Goal: Task Accomplishment & Management: Complete application form

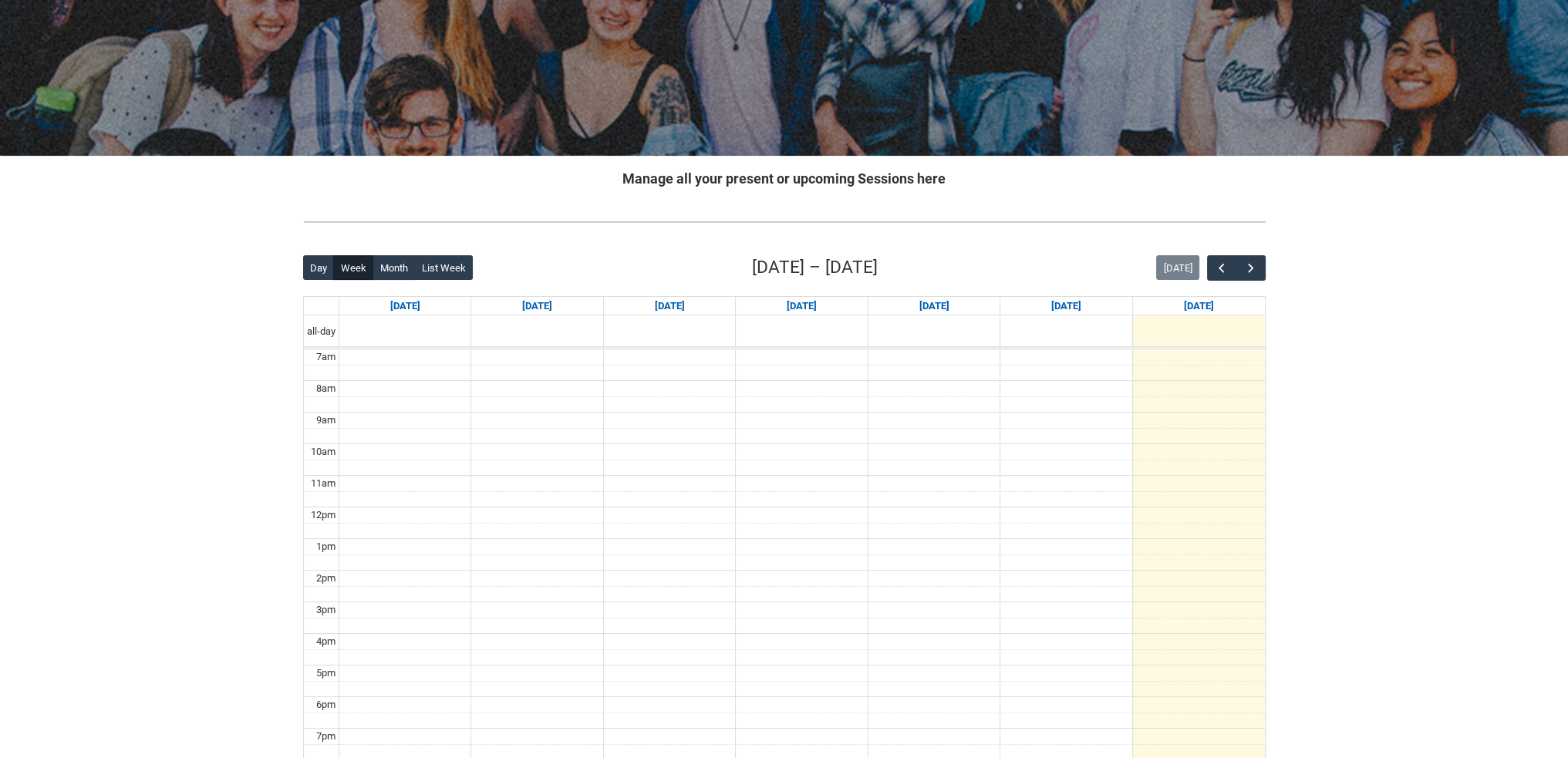
scroll to position [154, 0]
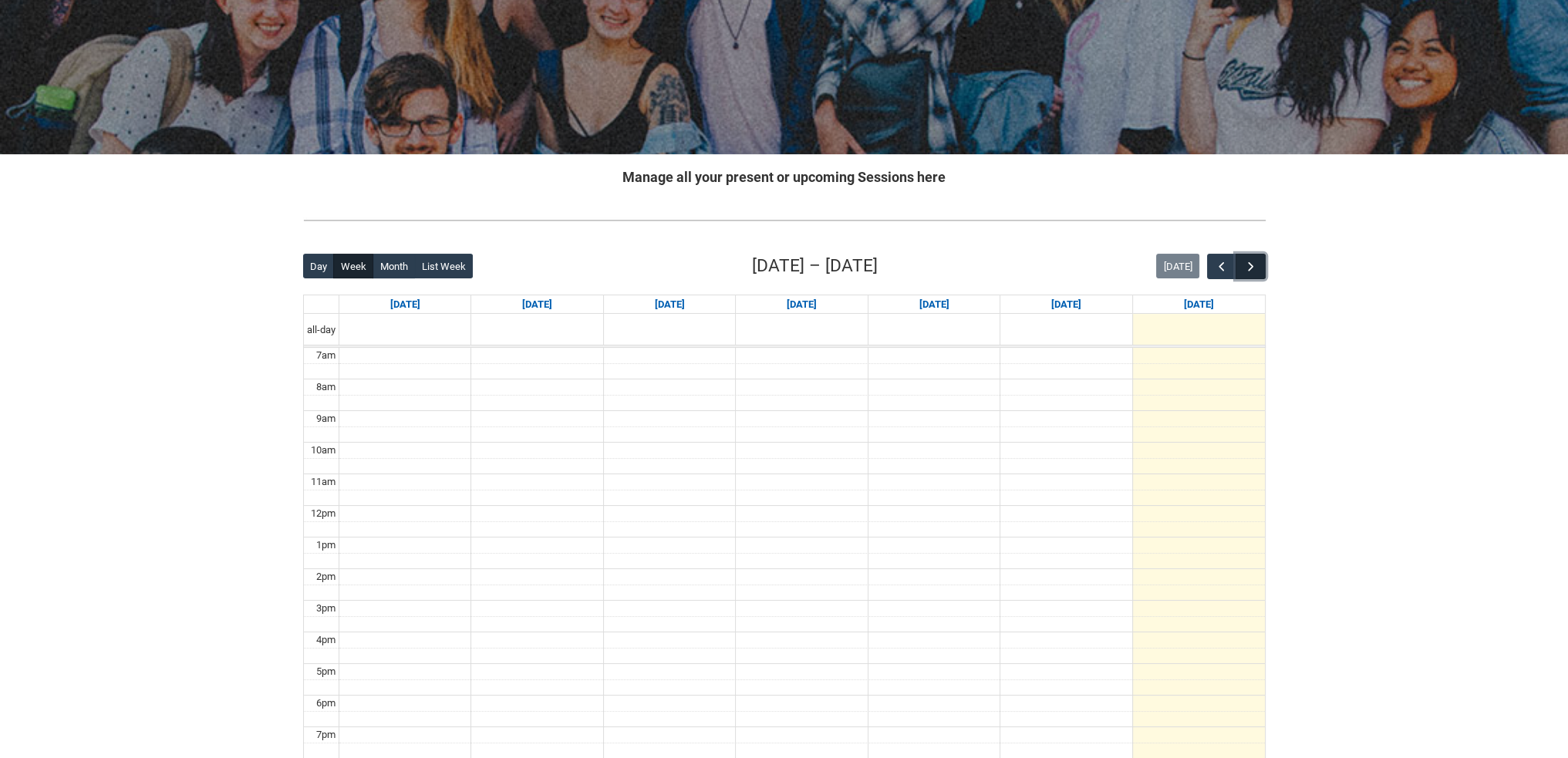
click at [1259, 258] on button "button" at bounding box center [1250, 266] width 29 height 26
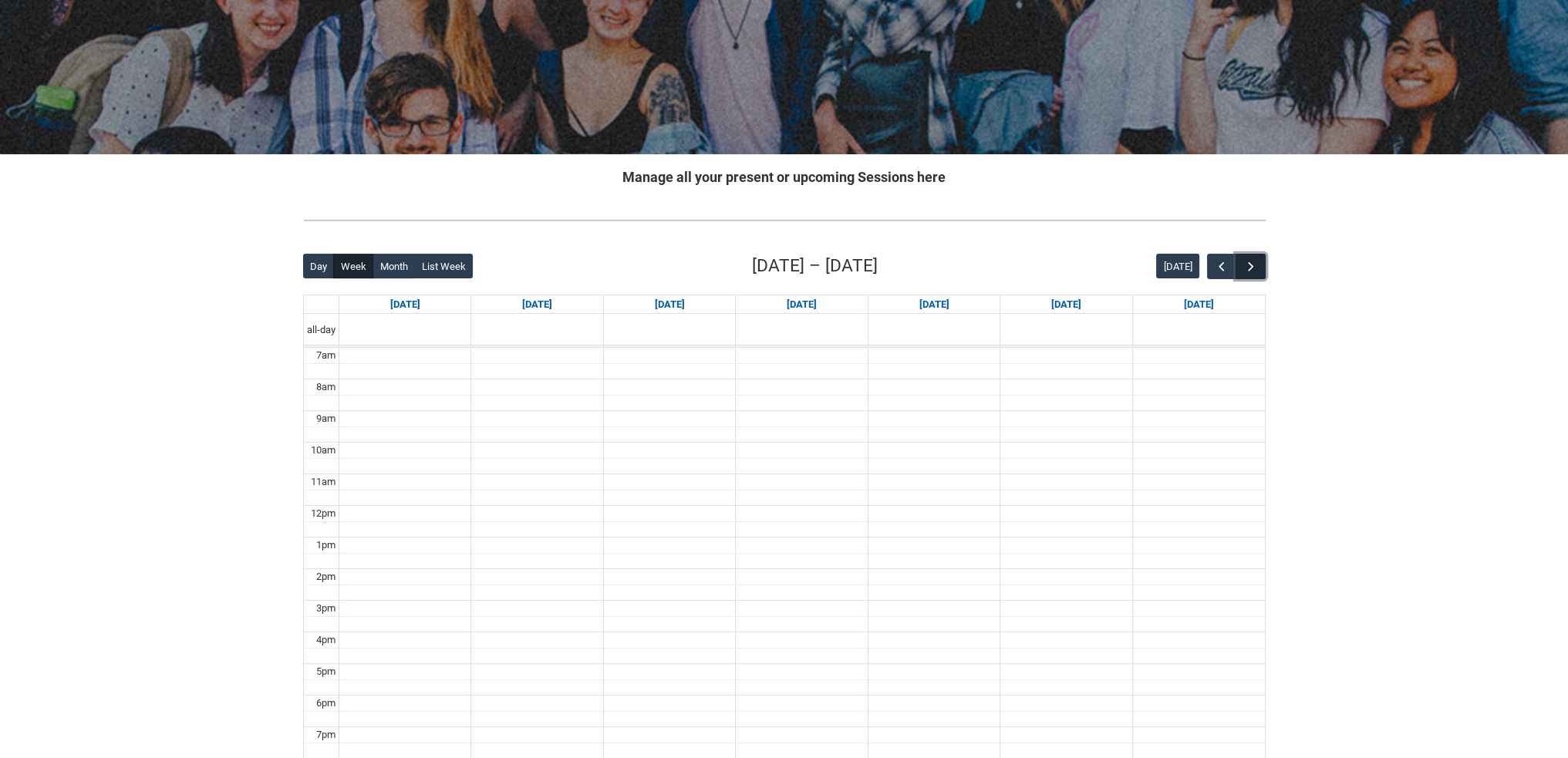
click at [1259, 258] on button "button" at bounding box center [1250, 266] width 29 height 26
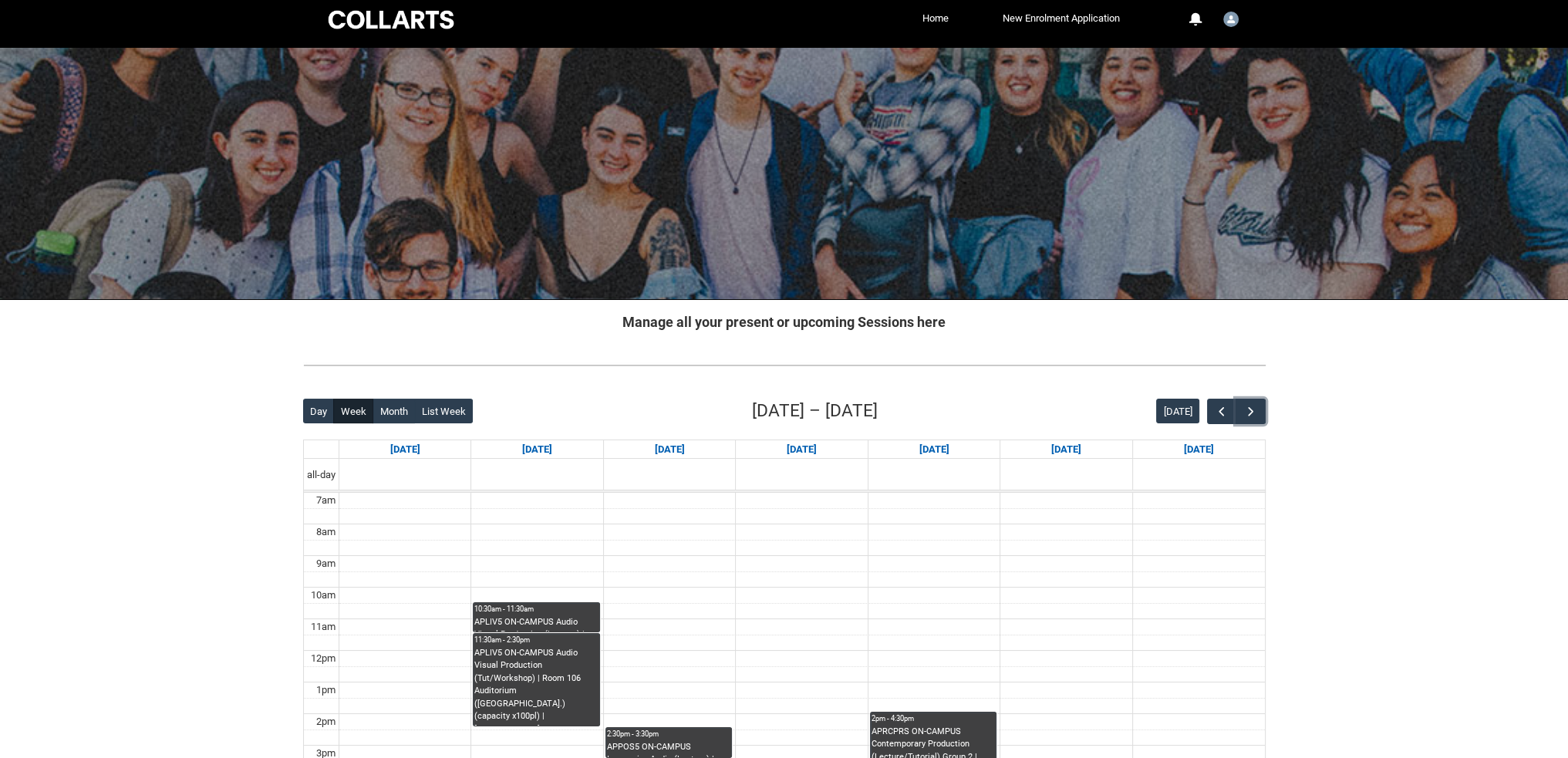
scroll to position [0, 0]
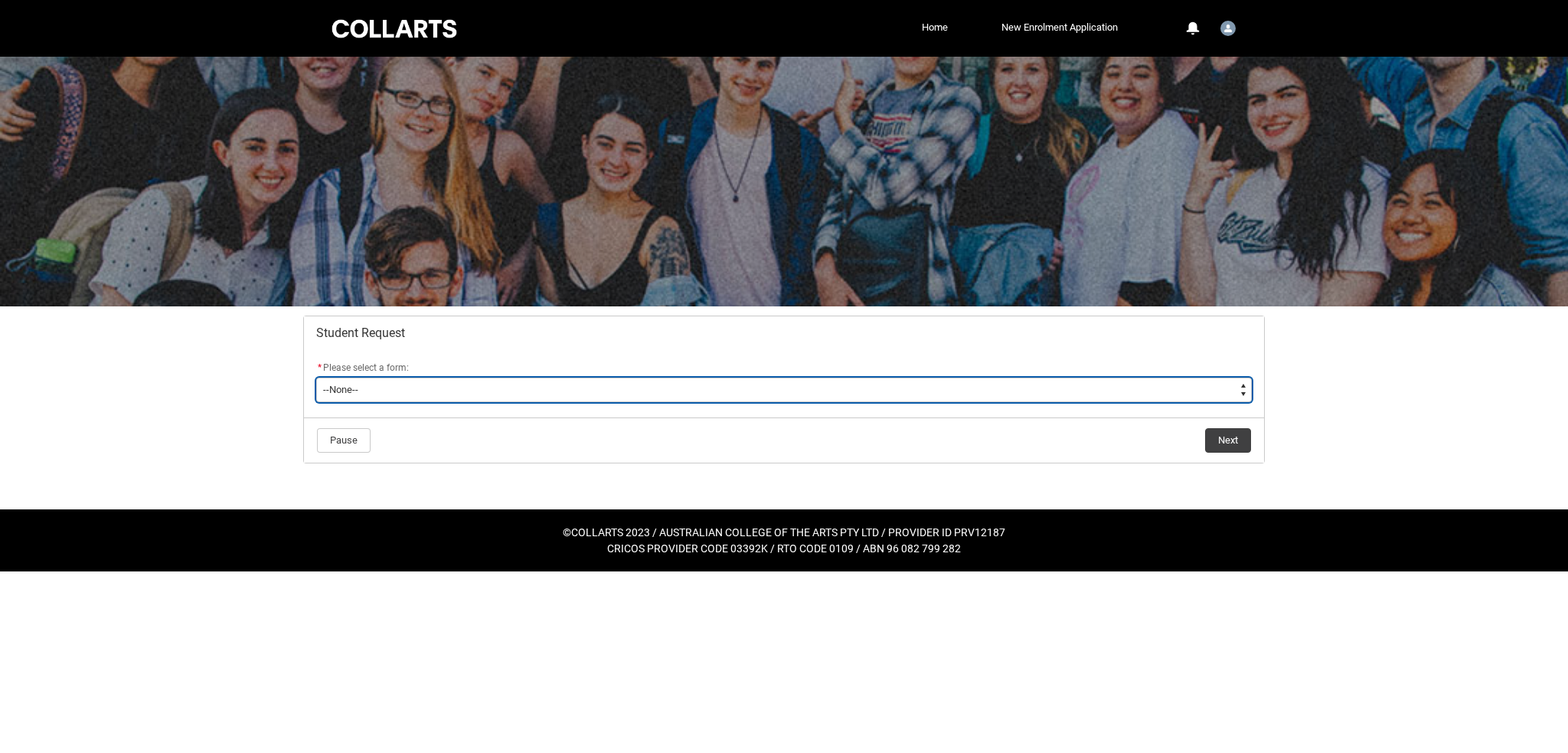
click at [378, 385] on select "--None-- Academic Transcript Application to Appeal Assignment Extension Change …" at bounding box center [784, 390] width 935 height 25
drag, startPoint x: 378, startPoint y: 385, endPoint x: 340, endPoint y: 392, distance: 38.6
click at [340, 392] on select "--None-- Academic Transcript Application to Appeal Assignment Extension Change …" at bounding box center [784, 390] width 935 height 25
type lightning-select "Deferral_Leave_of_Absence_Choice"
click at [316, 377] on select "--None-- Academic Transcript Application to Appeal Assignment Extension Change …" at bounding box center [784, 390] width 935 height 25
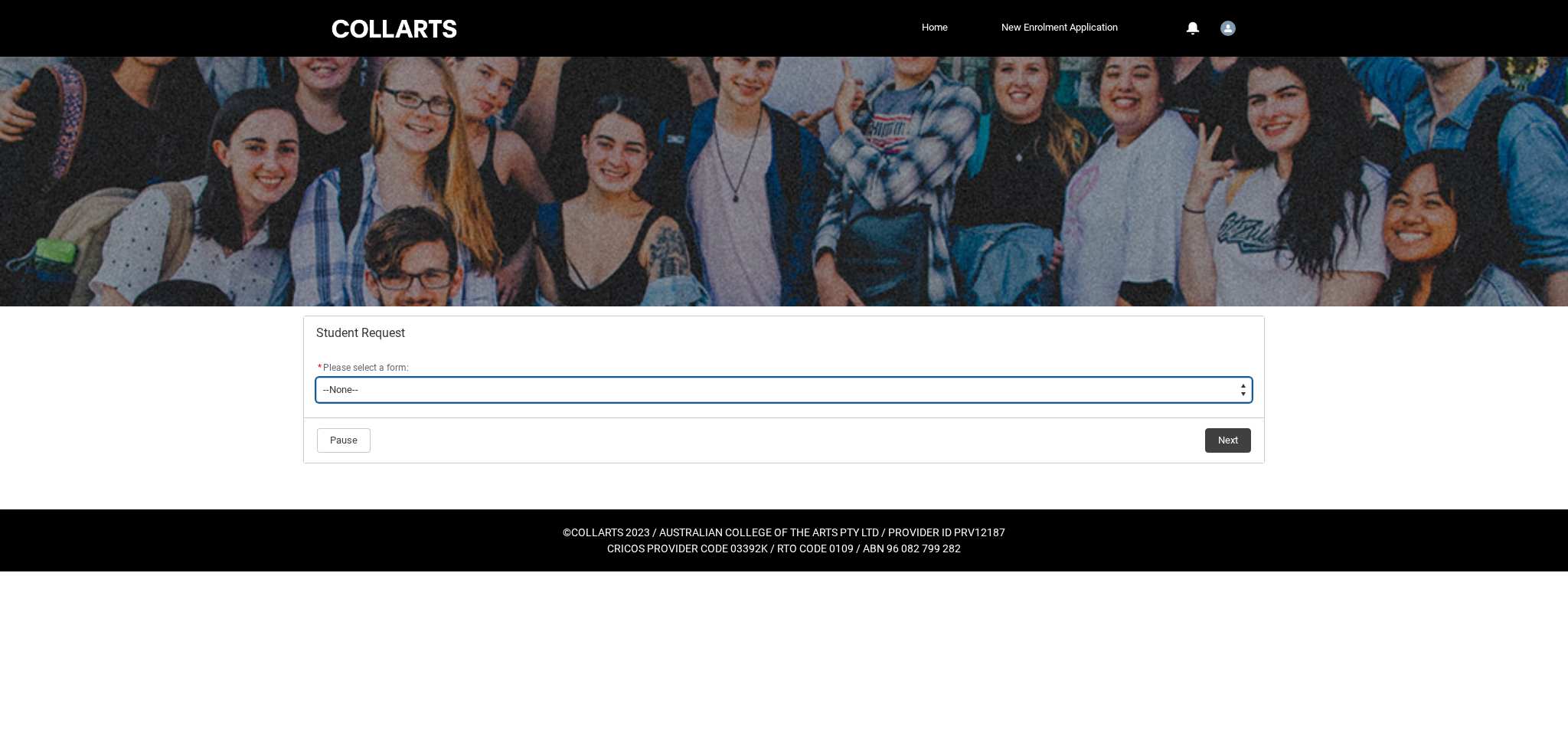
select select "Deferral_Leave_of_Absence_Choice"
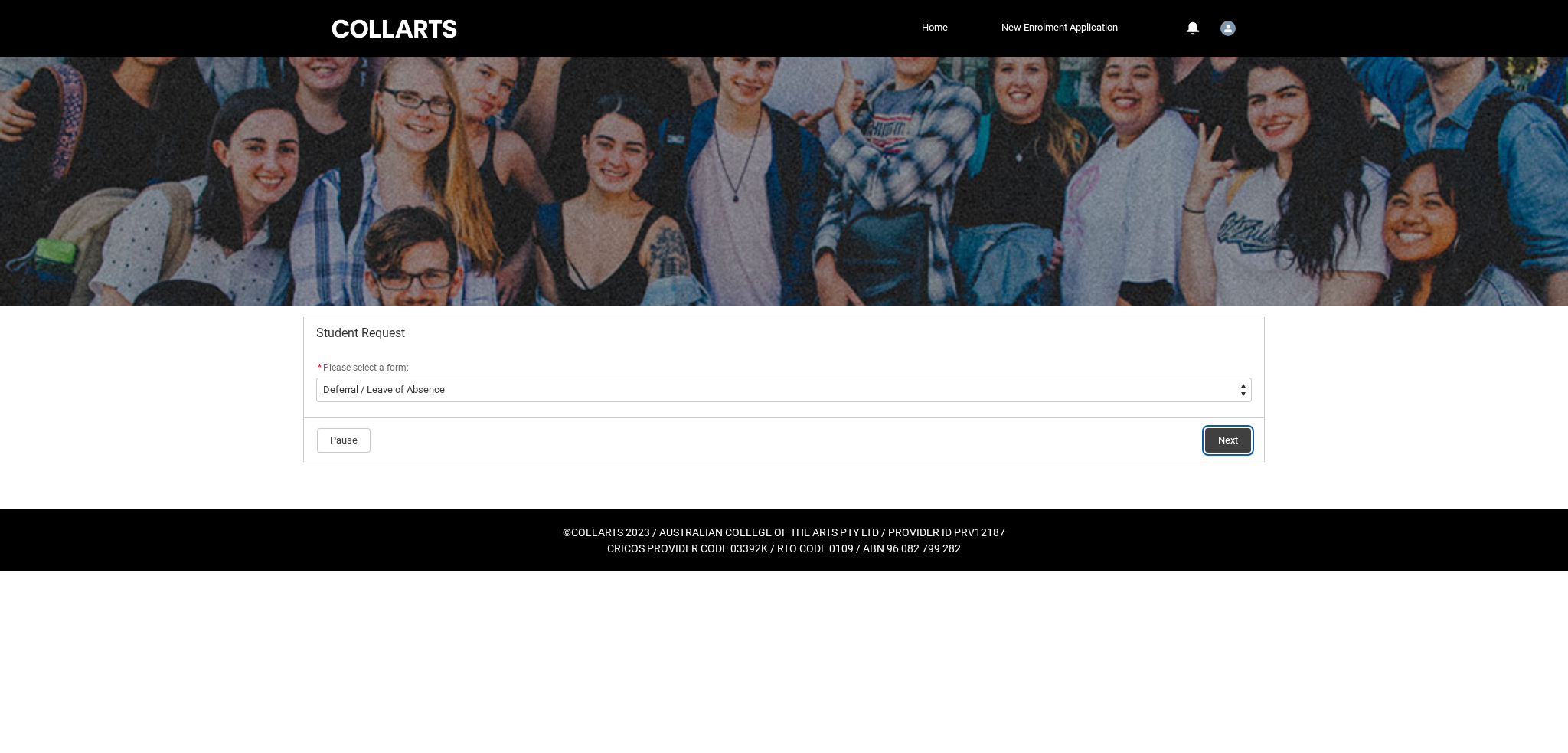
click at [1215, 443] on button "Next" at bounding box center [1228, 440] width 46 height 25
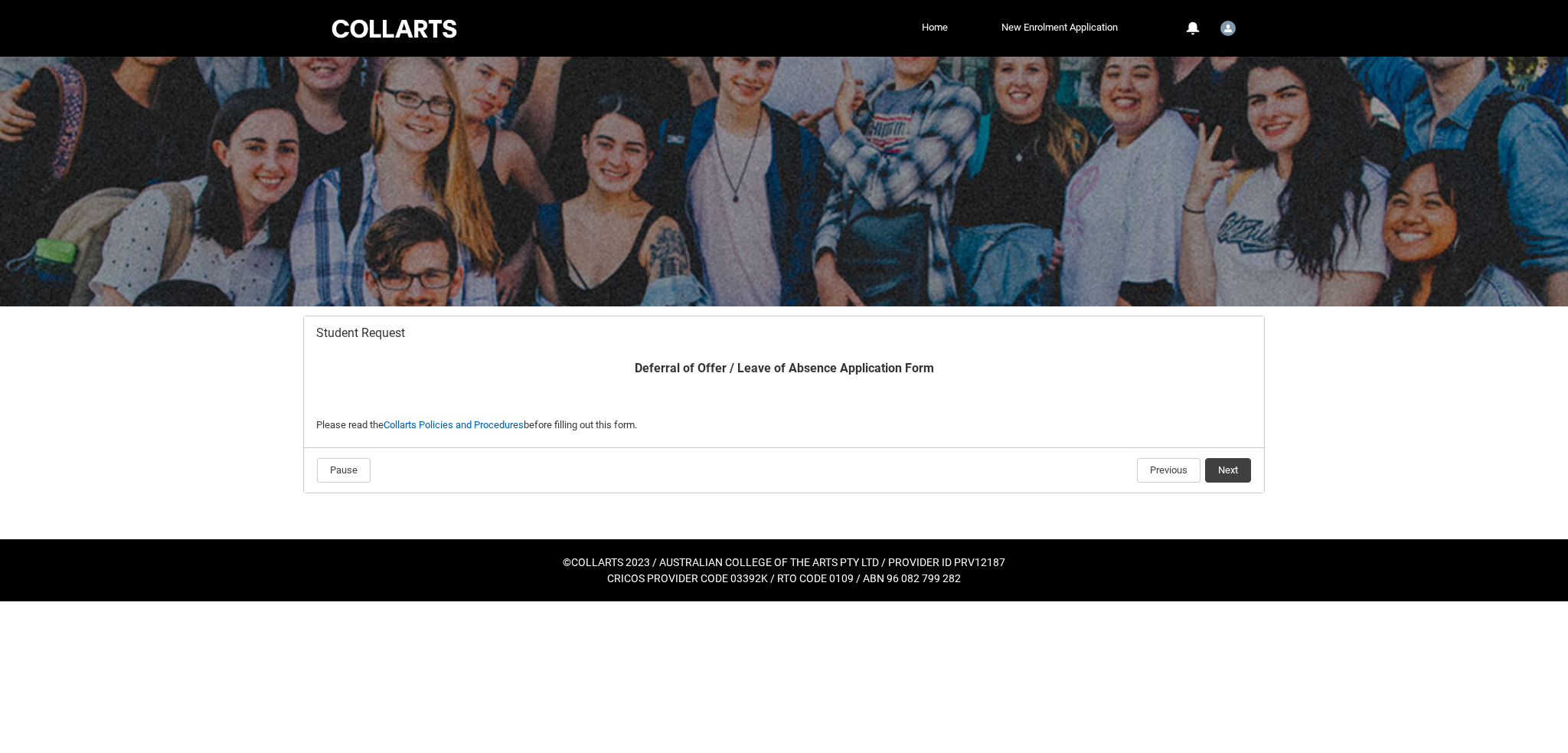
click at [1233, 481] on lightning-button "Next" at bounding box center [1228, 470] width 48 height 26
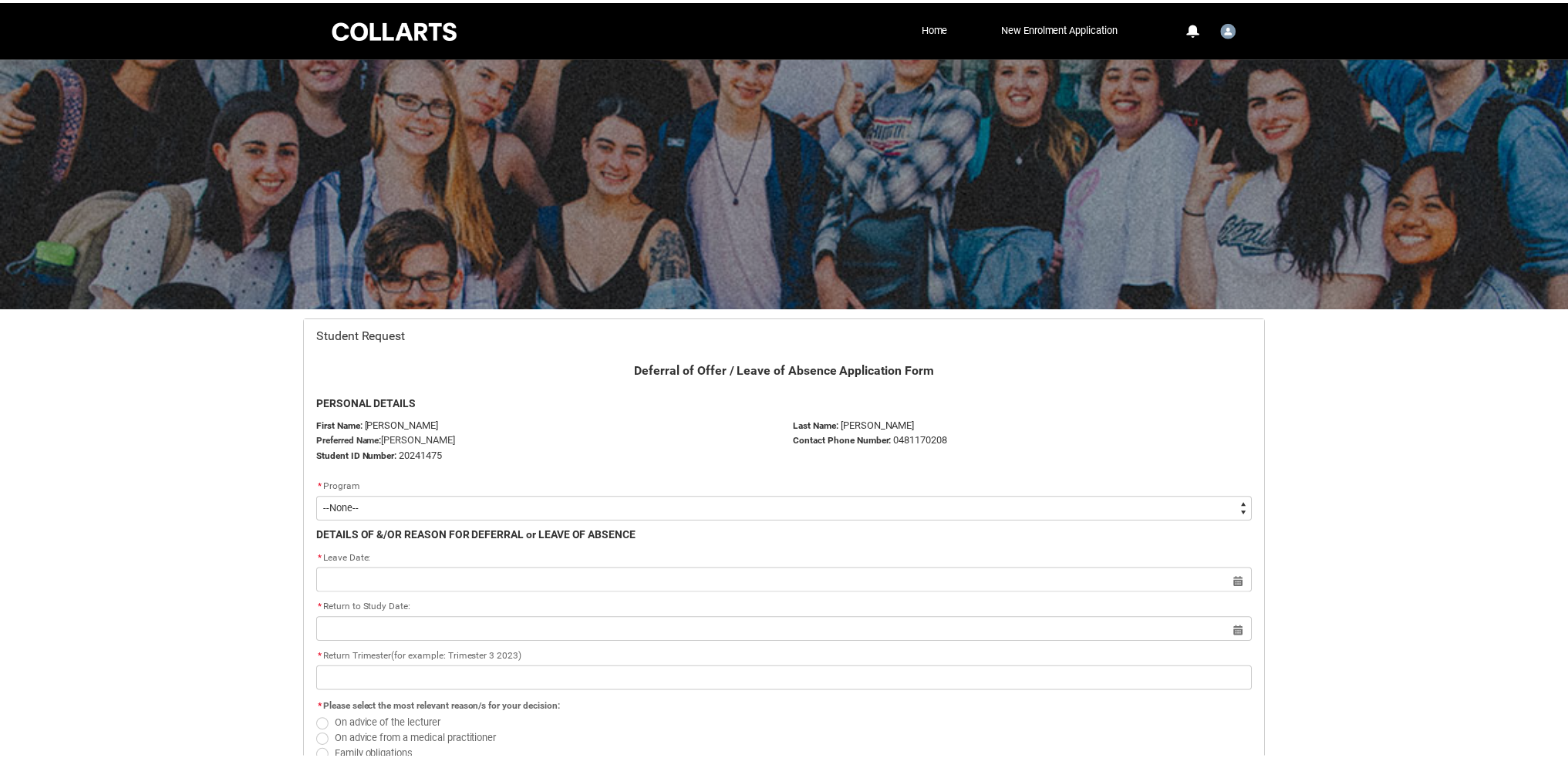
scroll to position [164, 0]
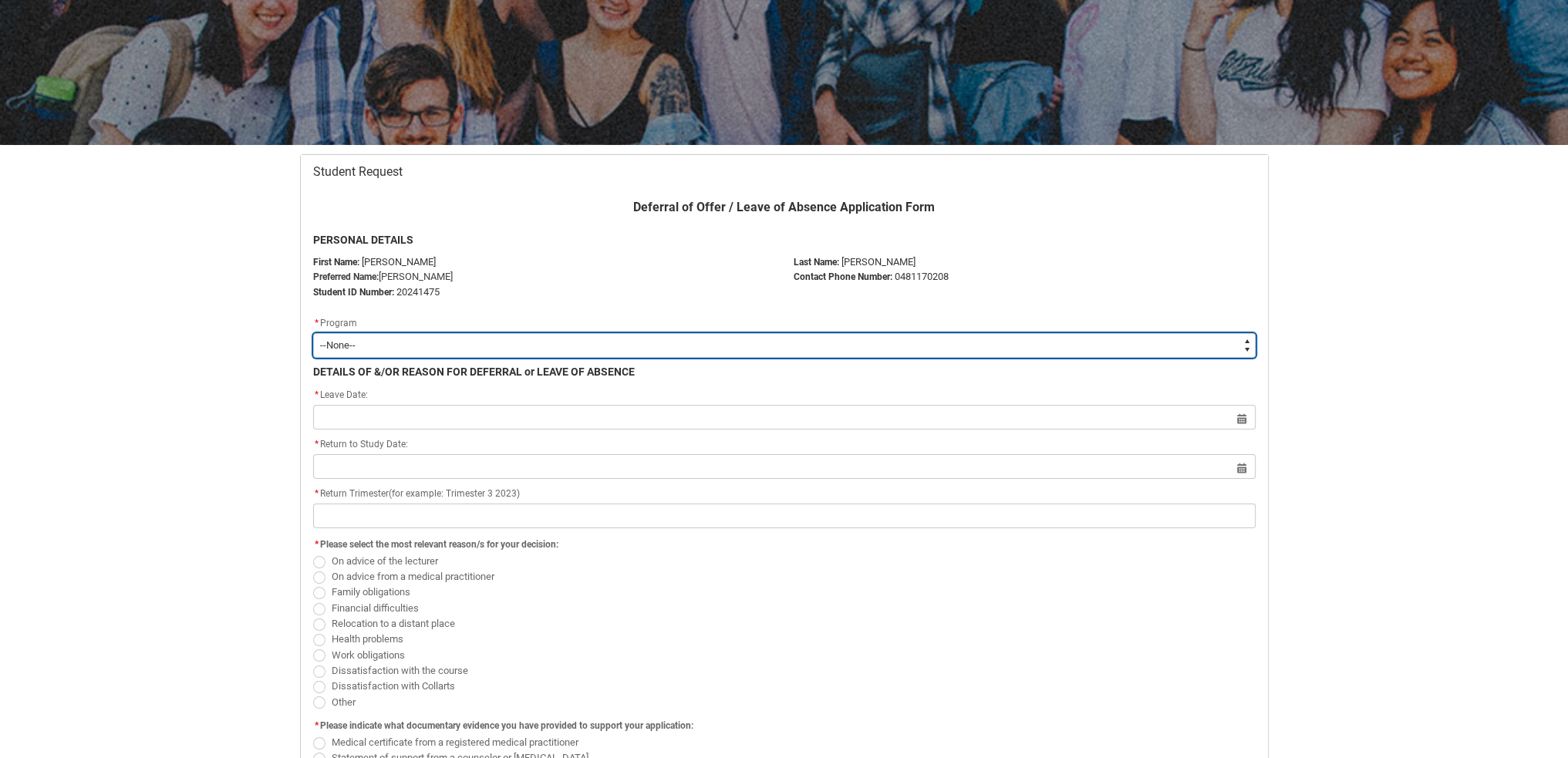
click at [420, 340] on select "--None-- Bachelor of Audio Production V2" at bounding box center [784, 346] width 942 height 25
type lightning-select "recordPicklist_ProgramEnrollment.a0jOZ000003IouHYAS"
click at [313, 333] on select "--None-- Bachelor of Audio Production V2" at bounding box center [784, 346] width 942 height 25
select select "recordPicklist_ProgramEnrollment.a0jOZ000003IouHYAS"
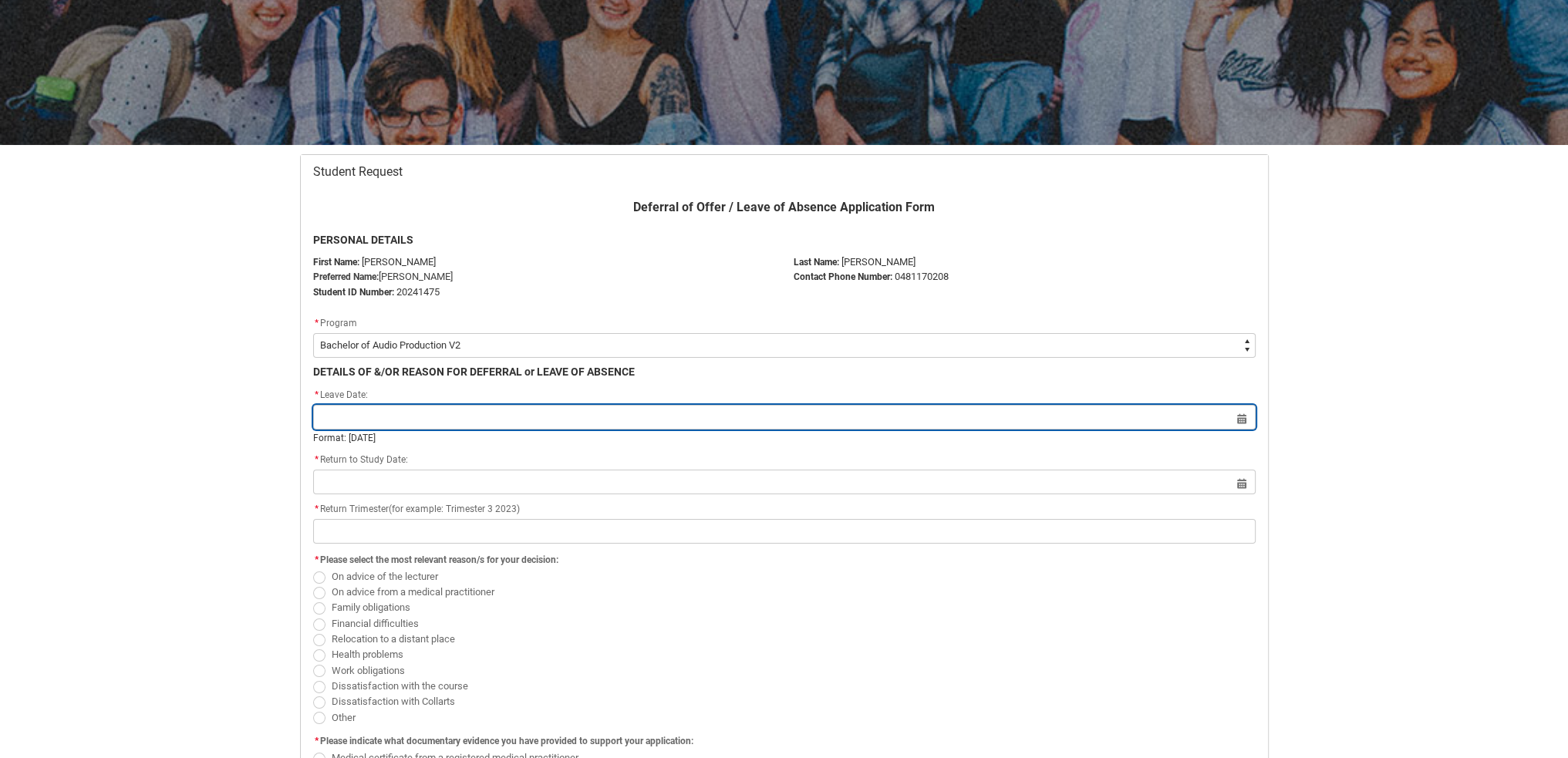
click at [412, 415] on input "Redu_Student_Request flow" at bounding box center [784, 417] width 942 height 25
select select "2025"
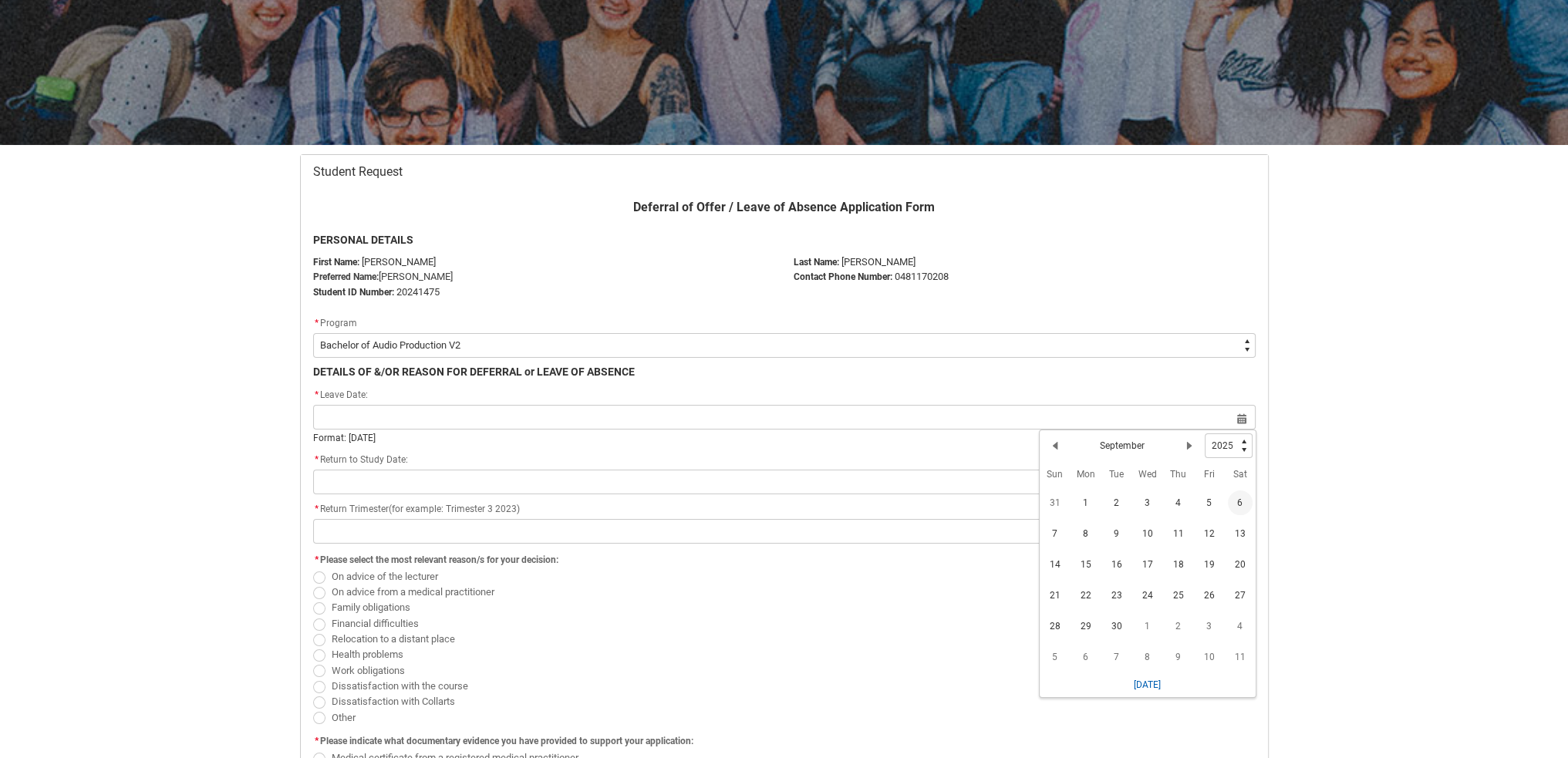
click at [1243, 508] on span "6" at bounding box center [1240, 502] width 25 height 25
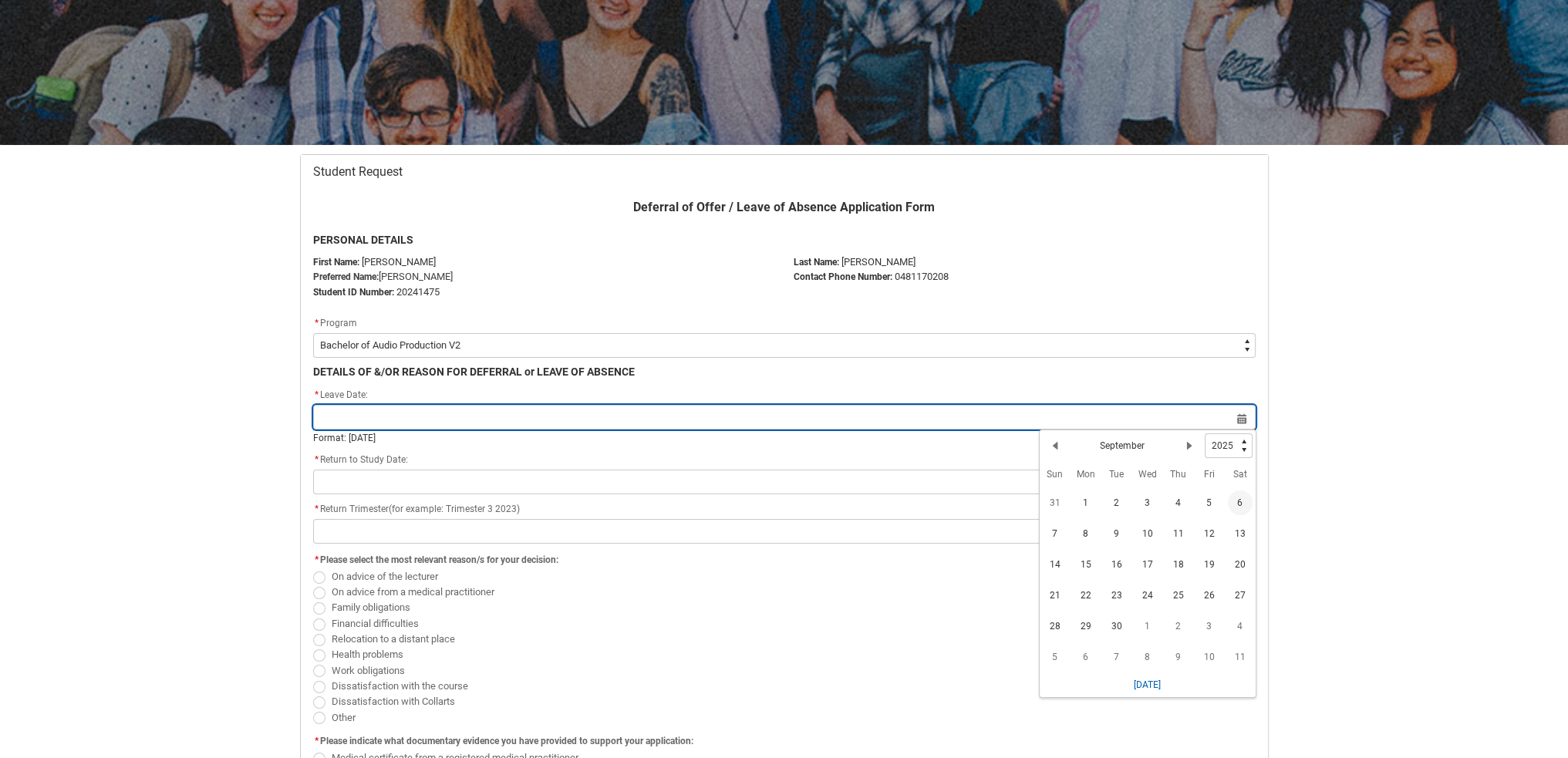
type lightning-datepicker "[DATE]"
type lightning-input "[DATE]"
type input "[DATE]"
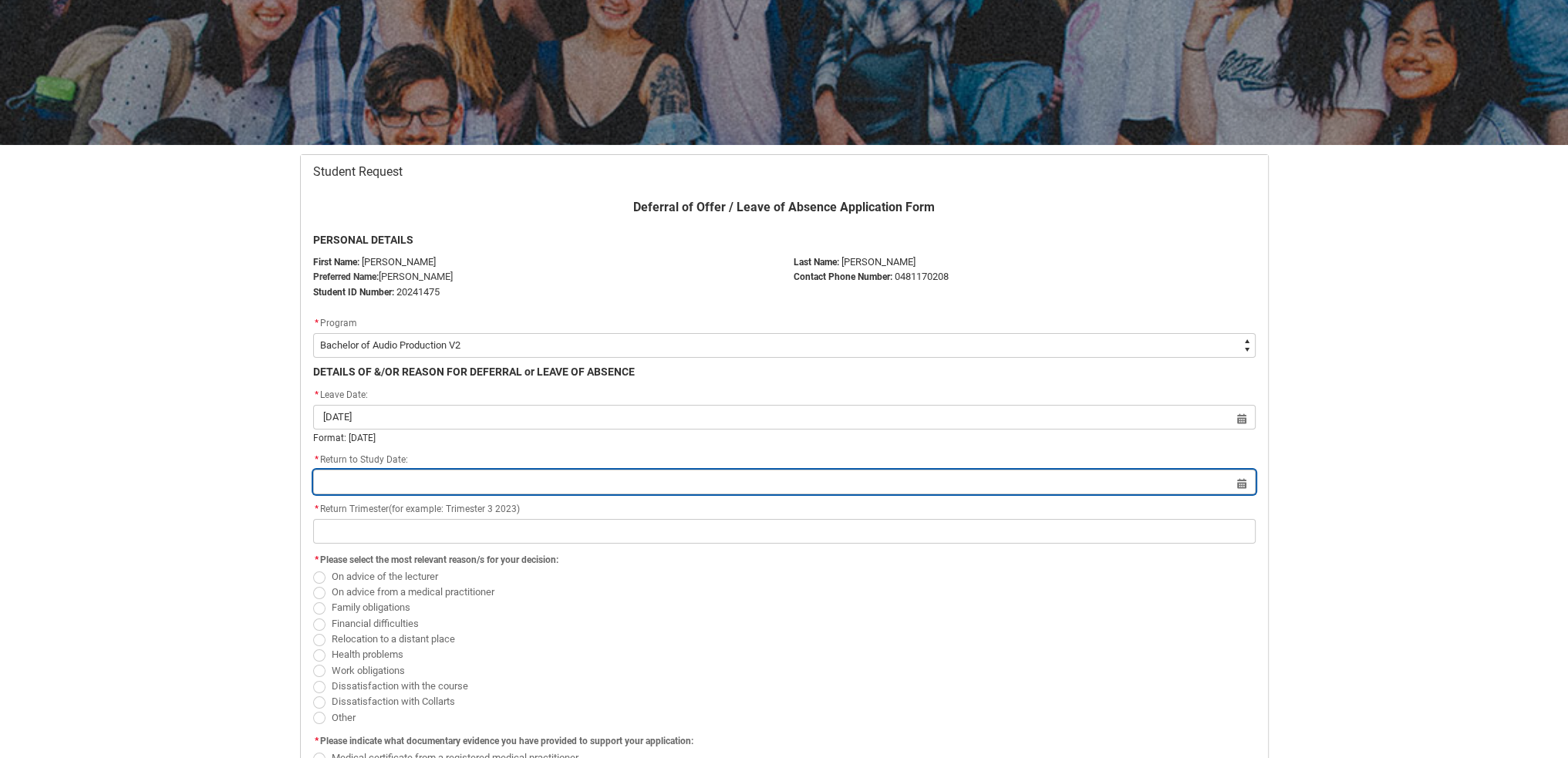
click at [681, 476] on input "Redu_Student_Request flow" at bounding box center [784, 482] width 942 height 25
select select "2025"
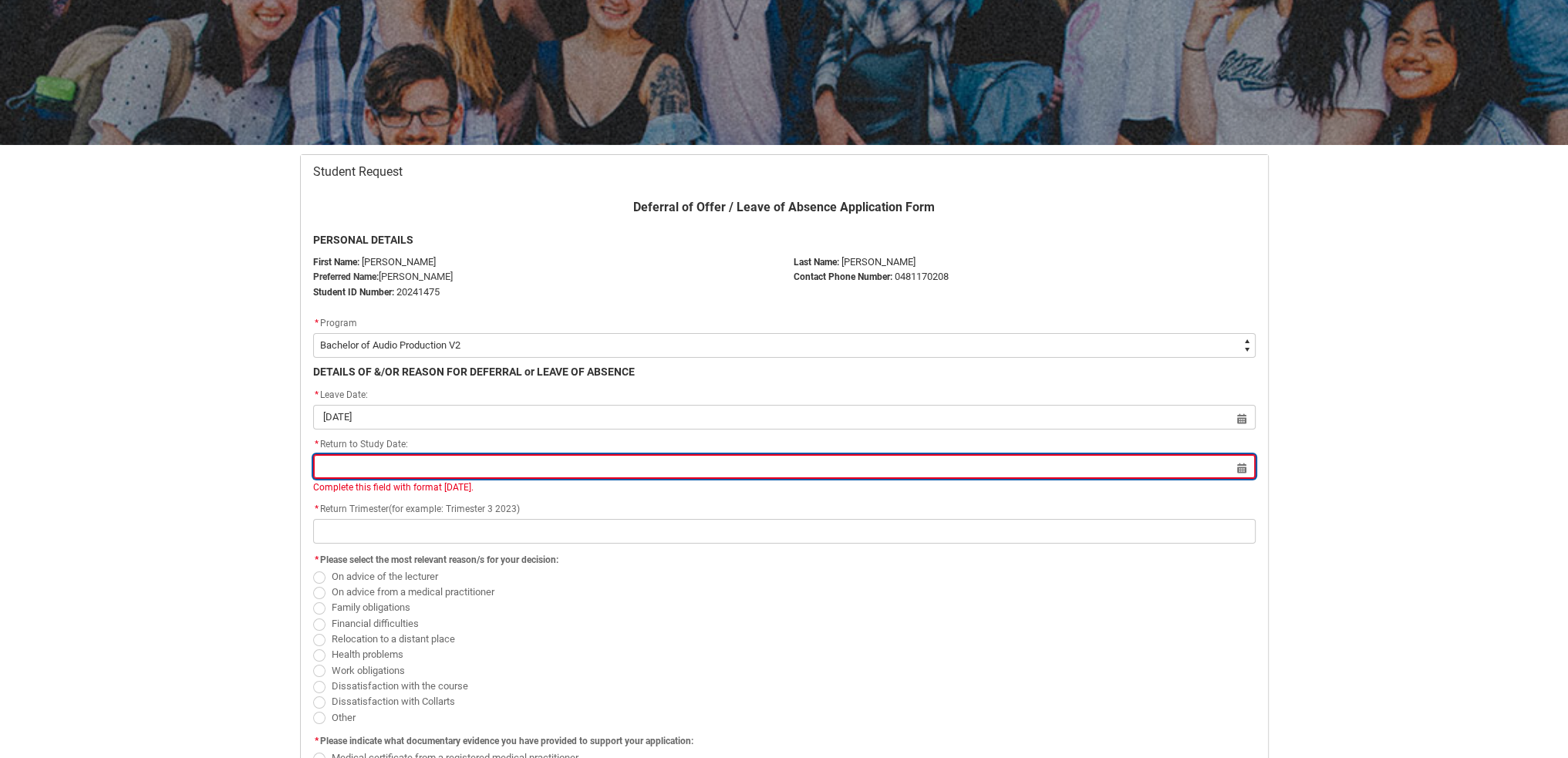
click at [584, 471] on input "Redu_Student_Request flow" at bounding box center [784, 467] width 942 height 25
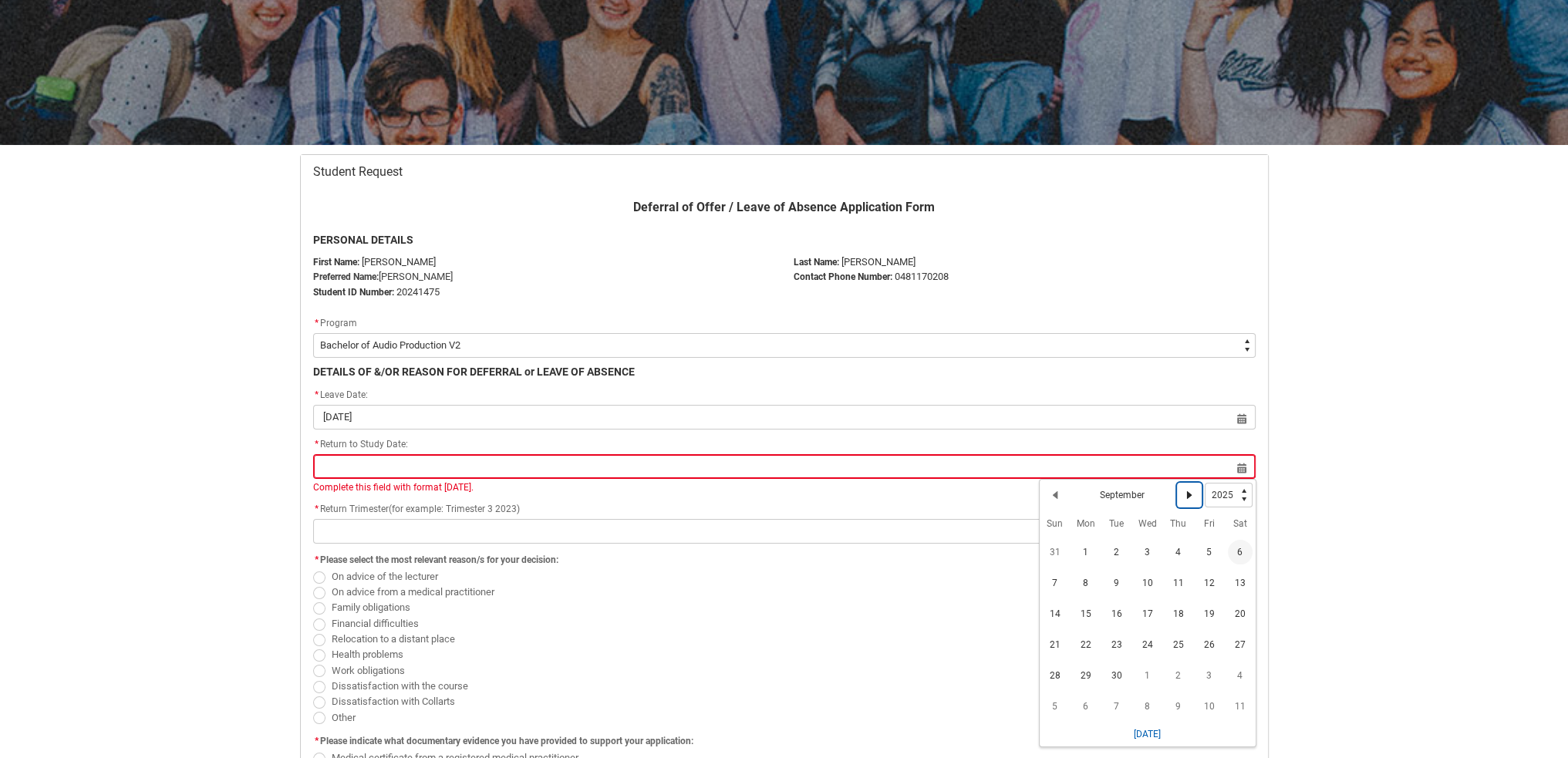
click at [1189, 484] on button "Next Month" at bounding box center [1190, 495] width 25 height 25
select select "2026"
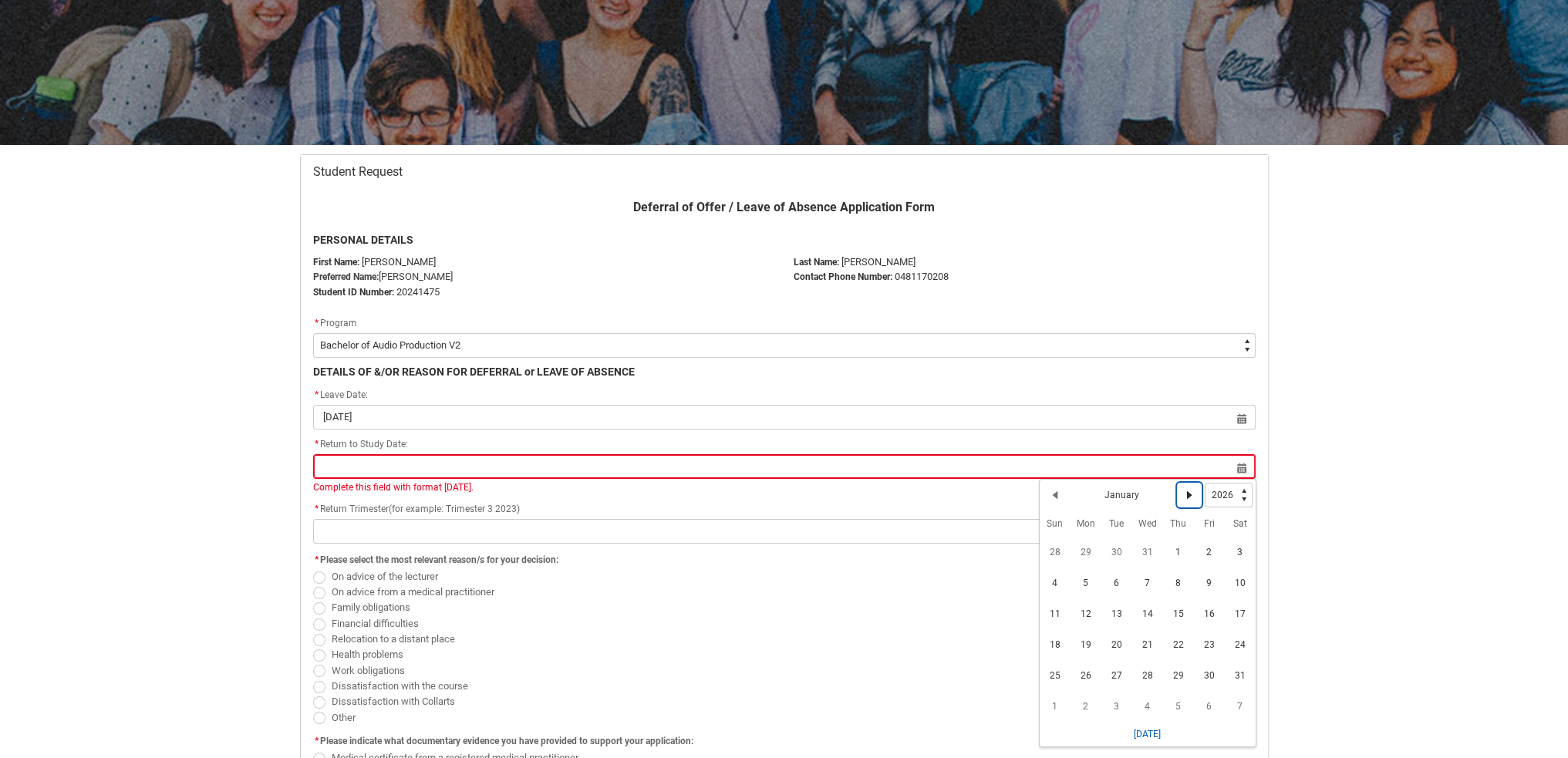
click at [1189, 484] on button "Next Month" at bounding box center [1190, 495] width 25 height 25
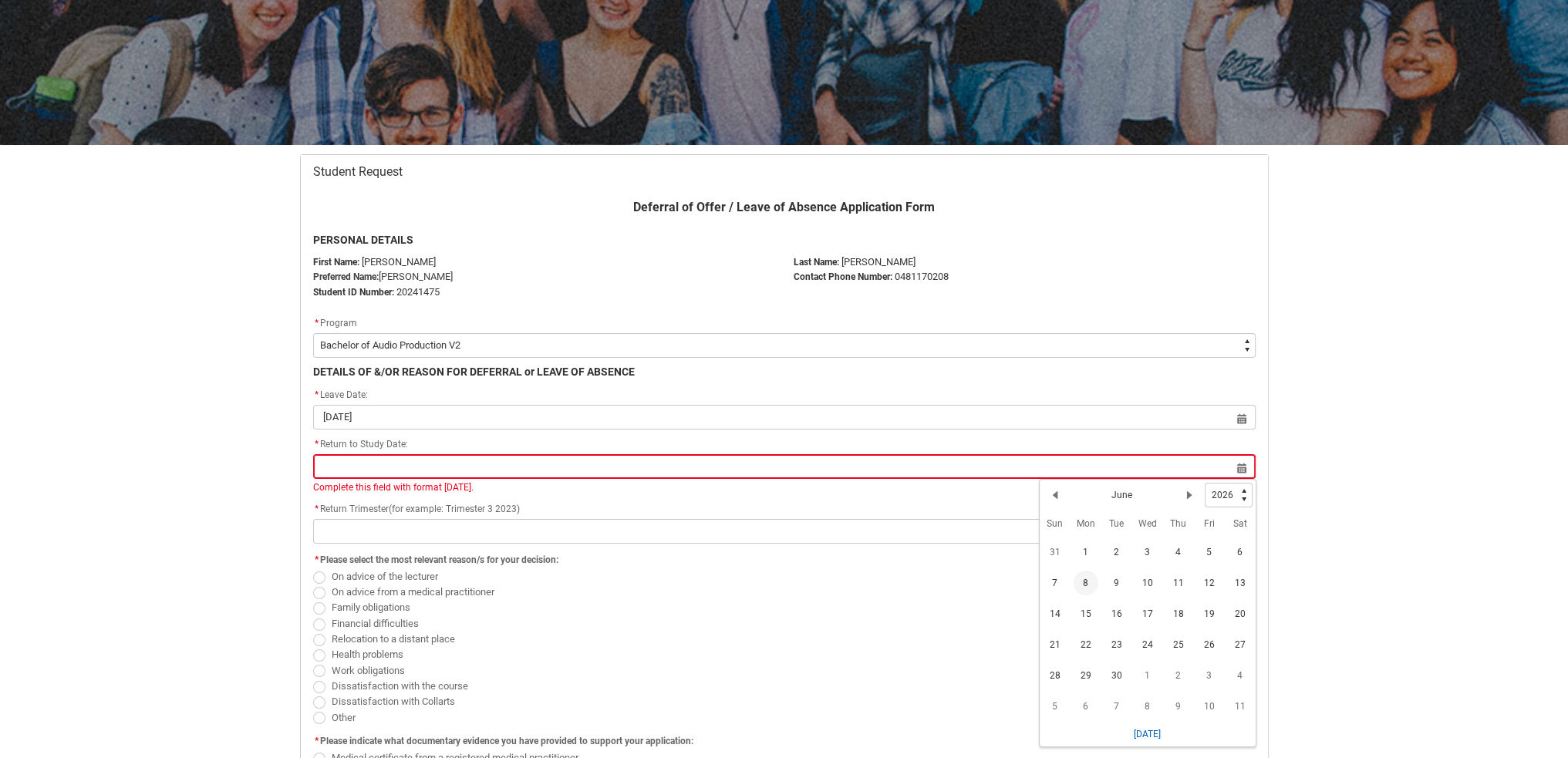
click at [1074, 585] on span "8" at bounding box center [1086, 583] width 25 height 25
type lightning-datepicker "[DATE]"
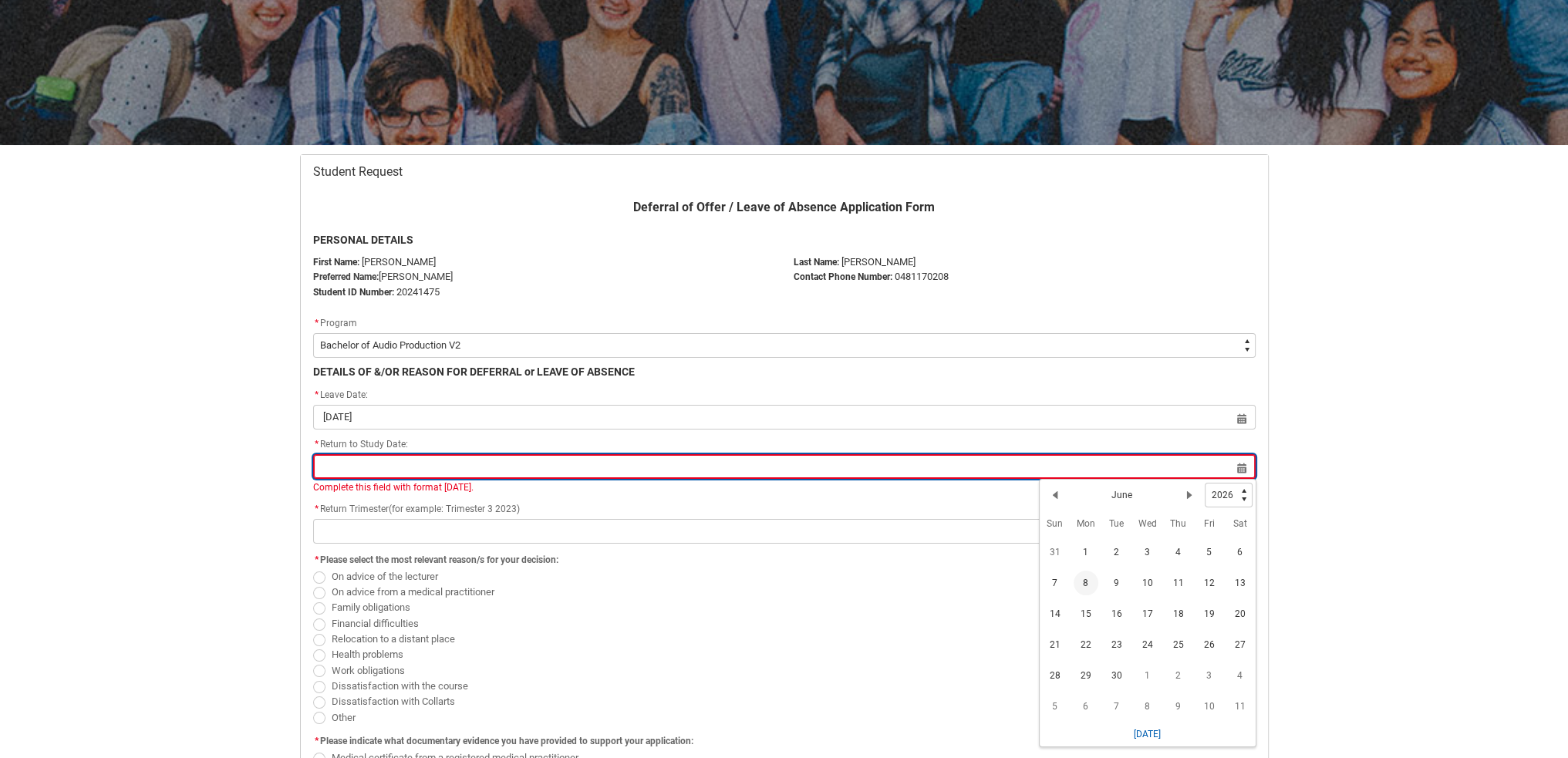
type lightning-input "[DATE]"
type input "[DATE]"
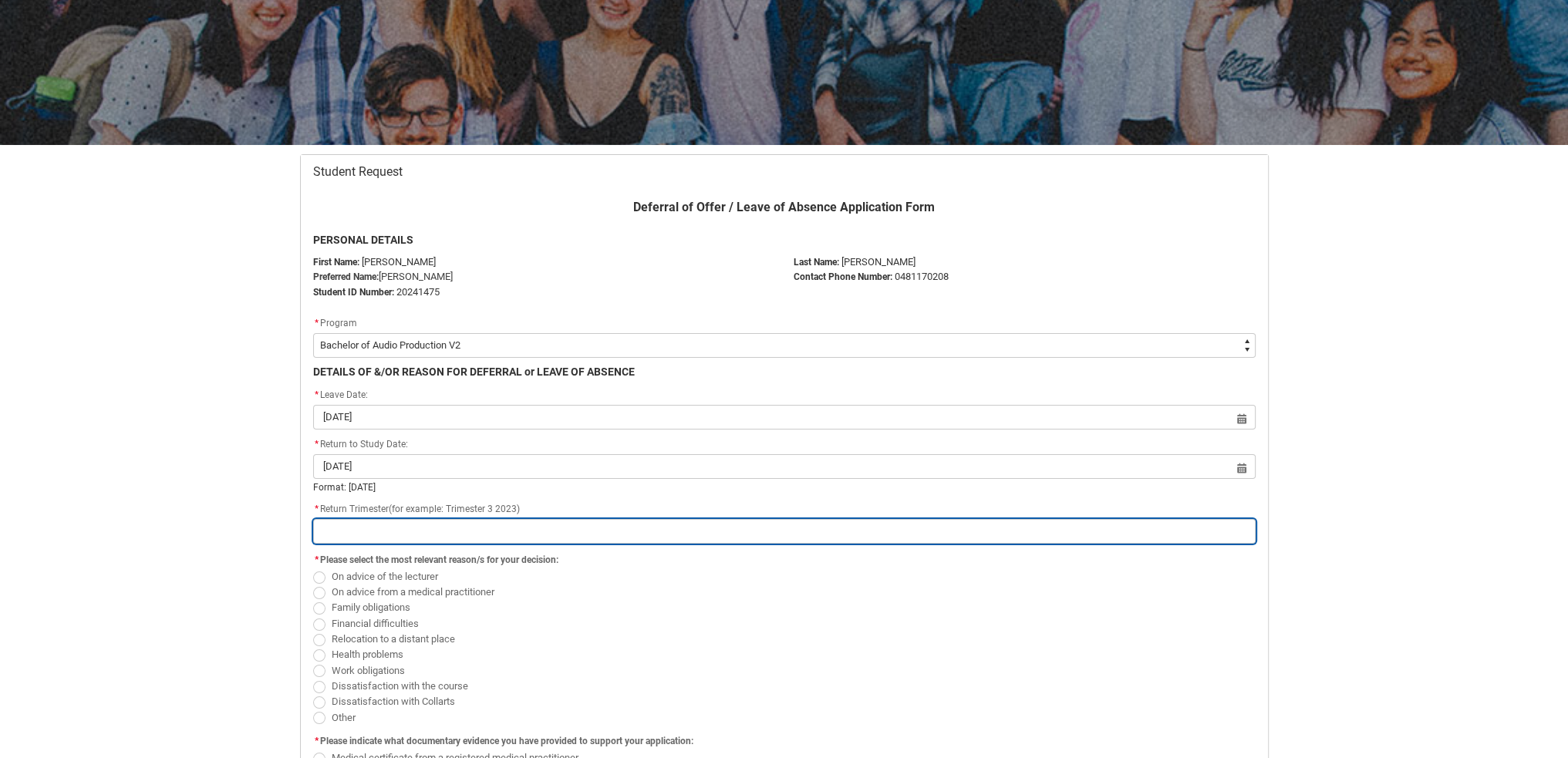
click at [592, 533] on input "Redu_Student_Request flow" at bounding box center [784, 531] width 942 height 25
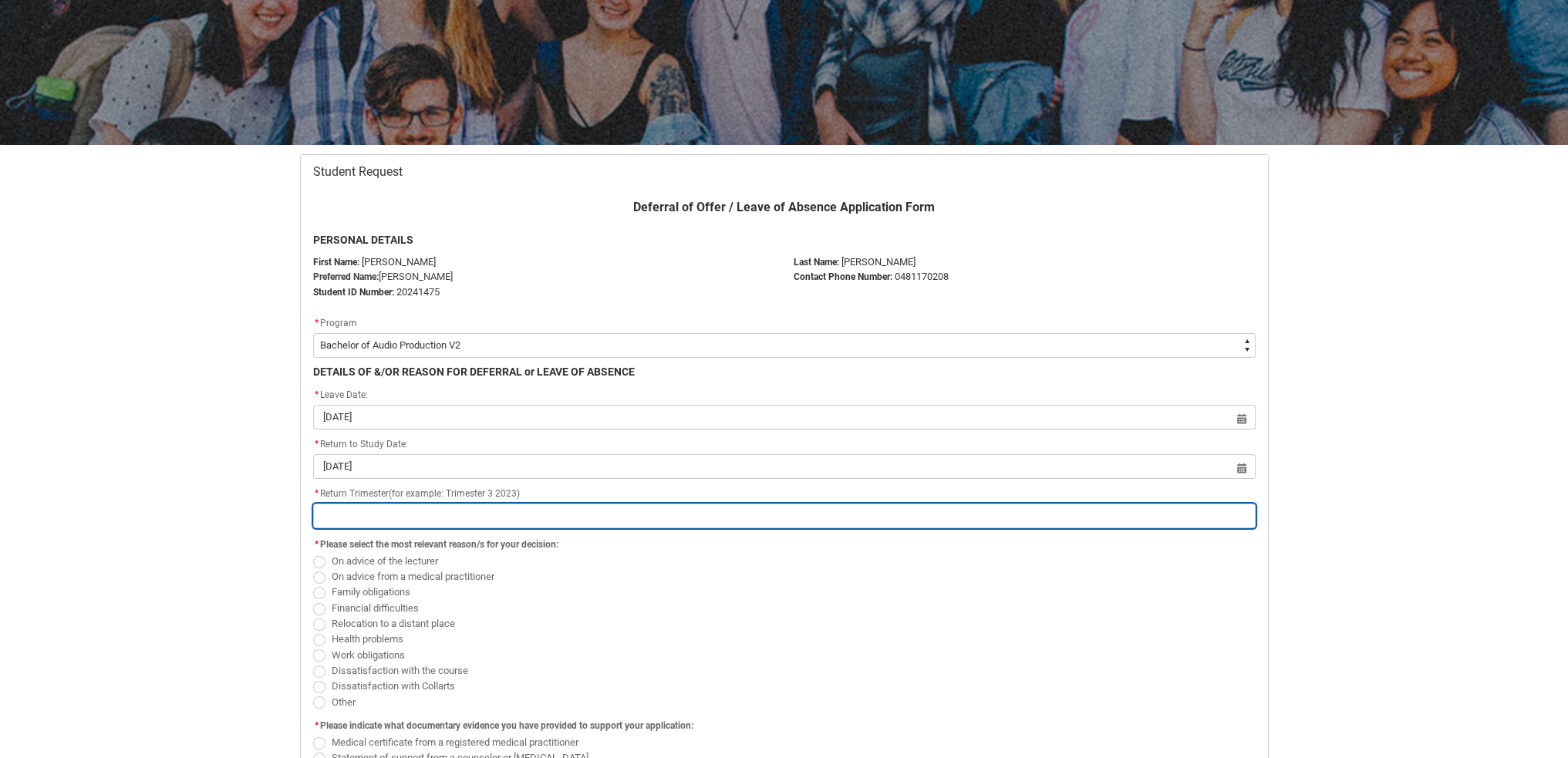
type lightning-primitive-input-simple "T"
type input "T"
type lightning-primitive-input-simple "Tr"
type input "Tr"
type lightning-primitive-input-simple "Tri"
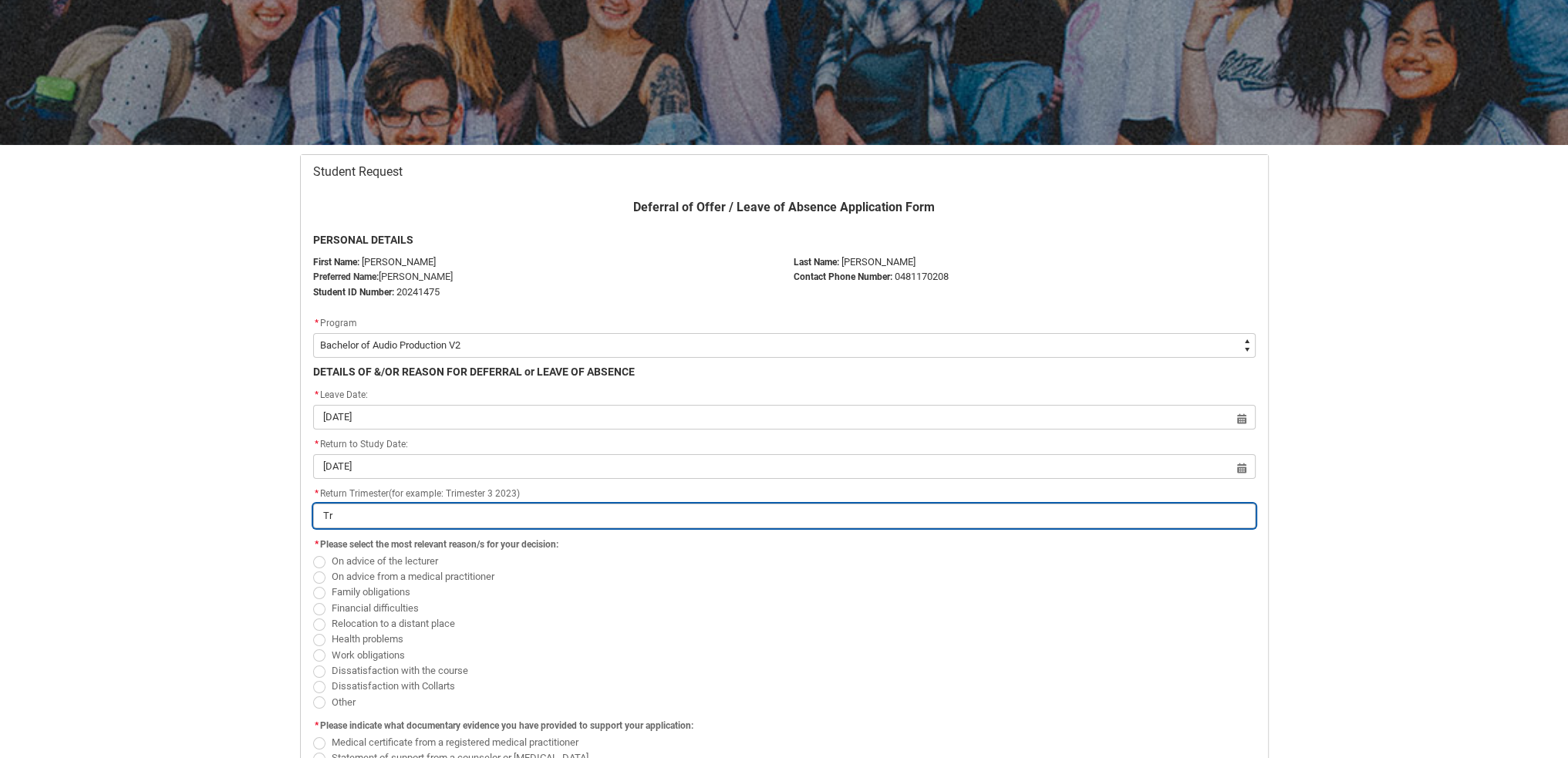
type input "Tri"
type lightning-primitive-input-simple "Trim"
type input "Trim"
type lightning-primitive-input-simple "Trime"
type input "Trime"
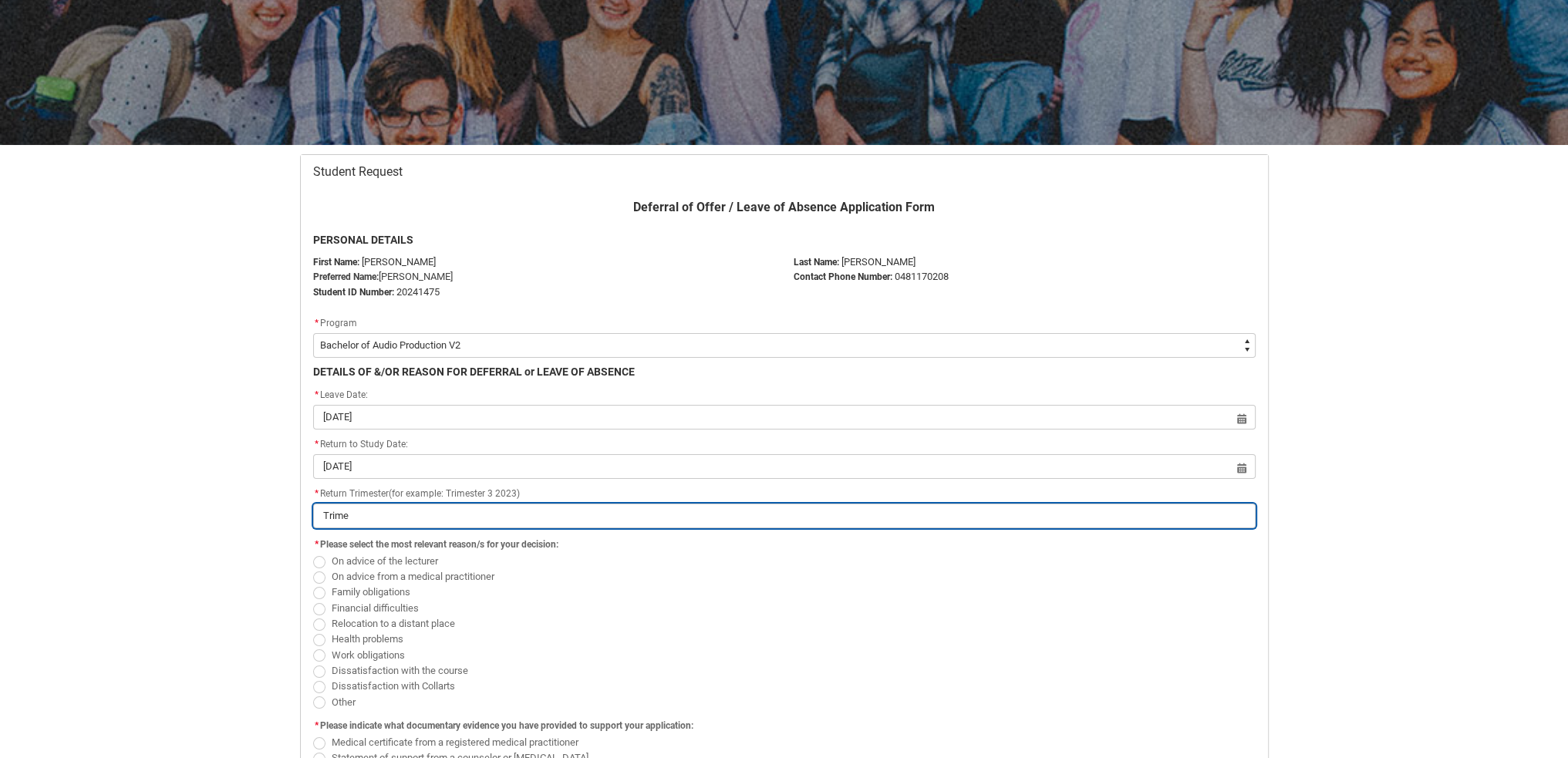
type lightning-primitive-input-simple "Trimes"
type input "Trimes"
type lightning-primitive-input-simple "Trimest"
type input "Trimest"
type lightning-primitive-input-simple "Trimeste"
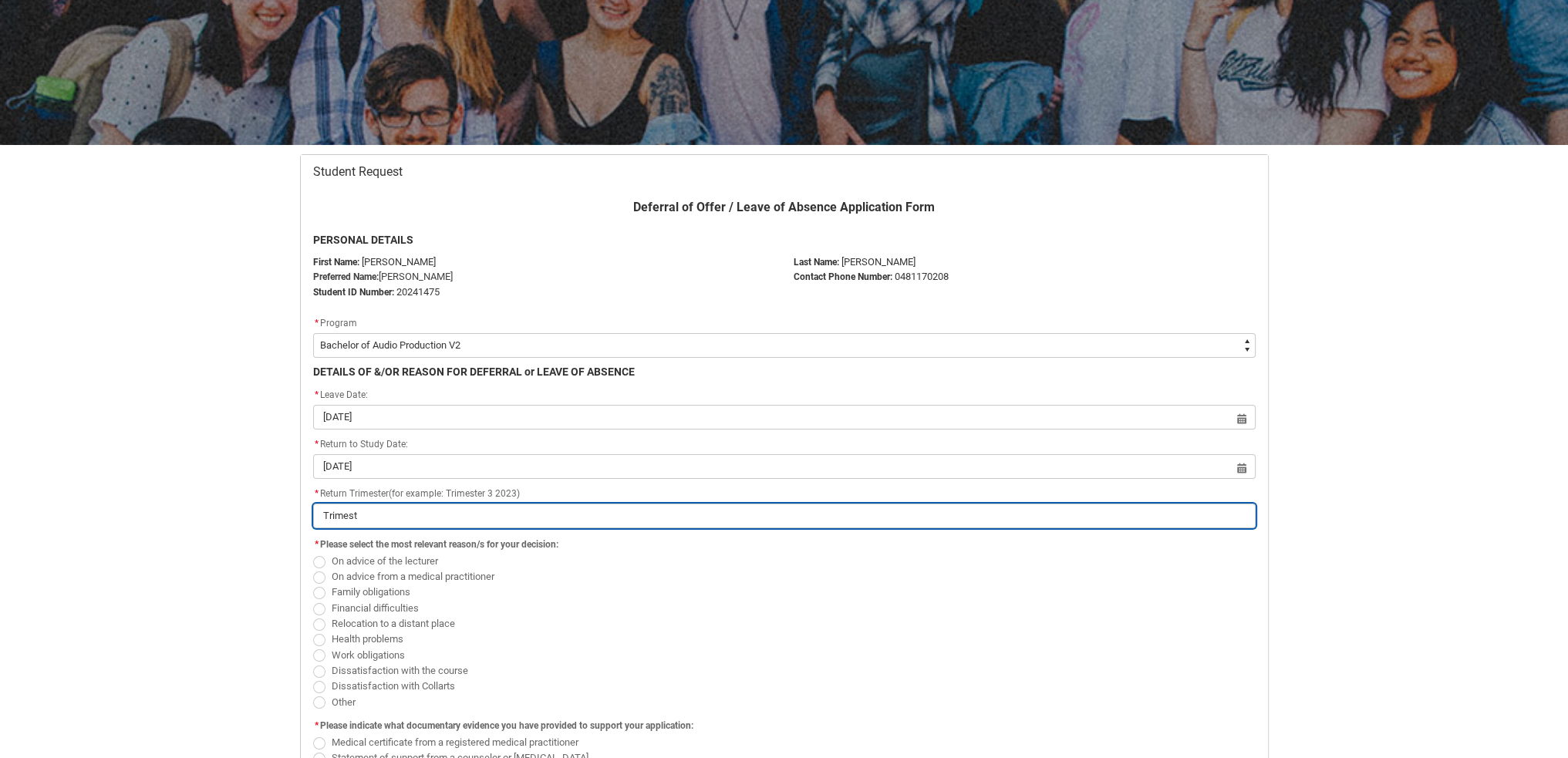
type input "Trimeste"
type lightning-primitive-input-simple "Trimester"
type input "Trimester"
type lightning-primitive-input-simple "Trimester"
type input "Trimester"
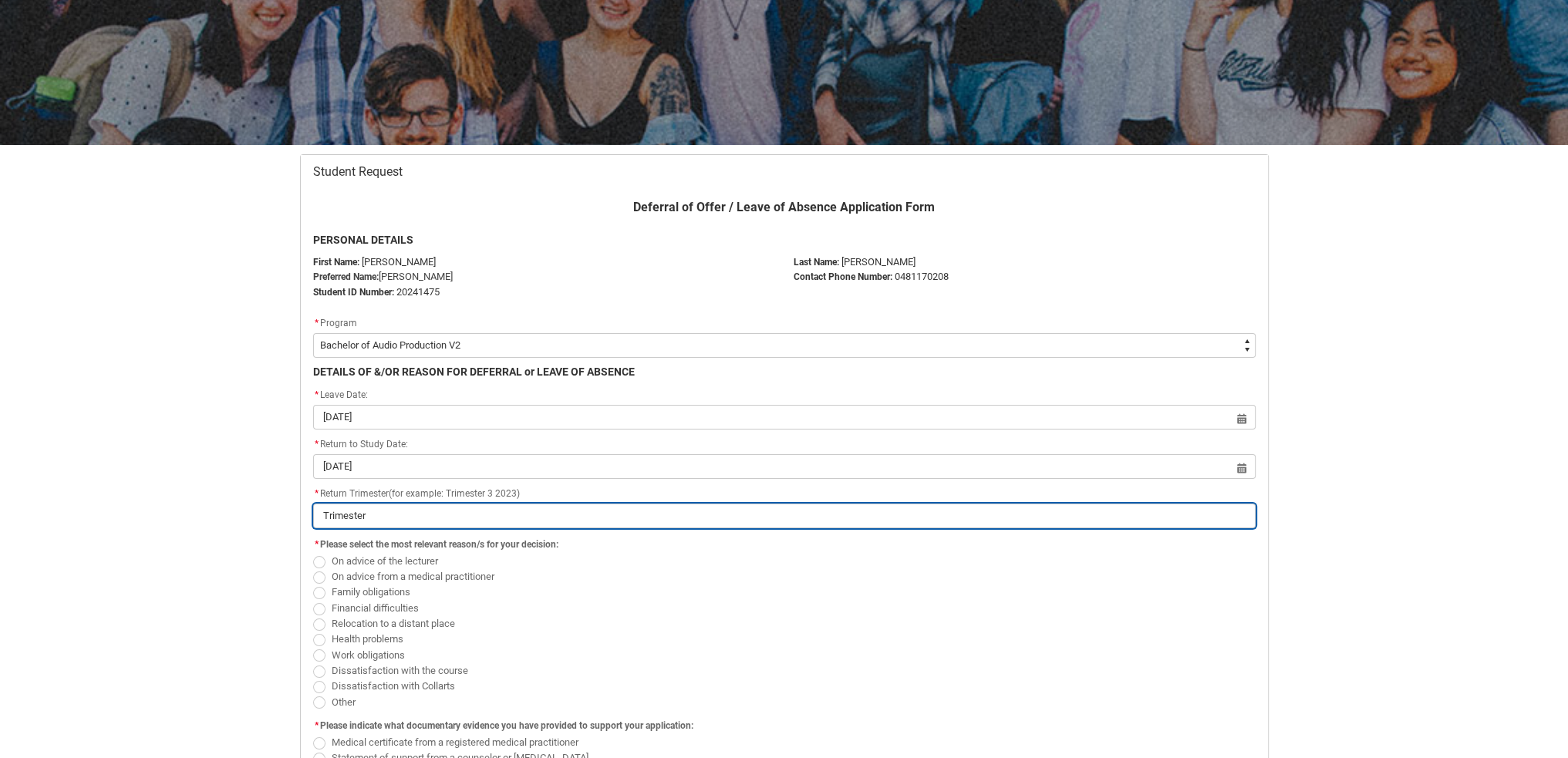
type lightning-primitive-input-simple "Trimester 2"
type input "Trimester 2"
type lightning-primitive-input-simple "Trimester 2,"
type input "Trimester 2,"
type lightning-primitive-input-simple "Trimester 2,"
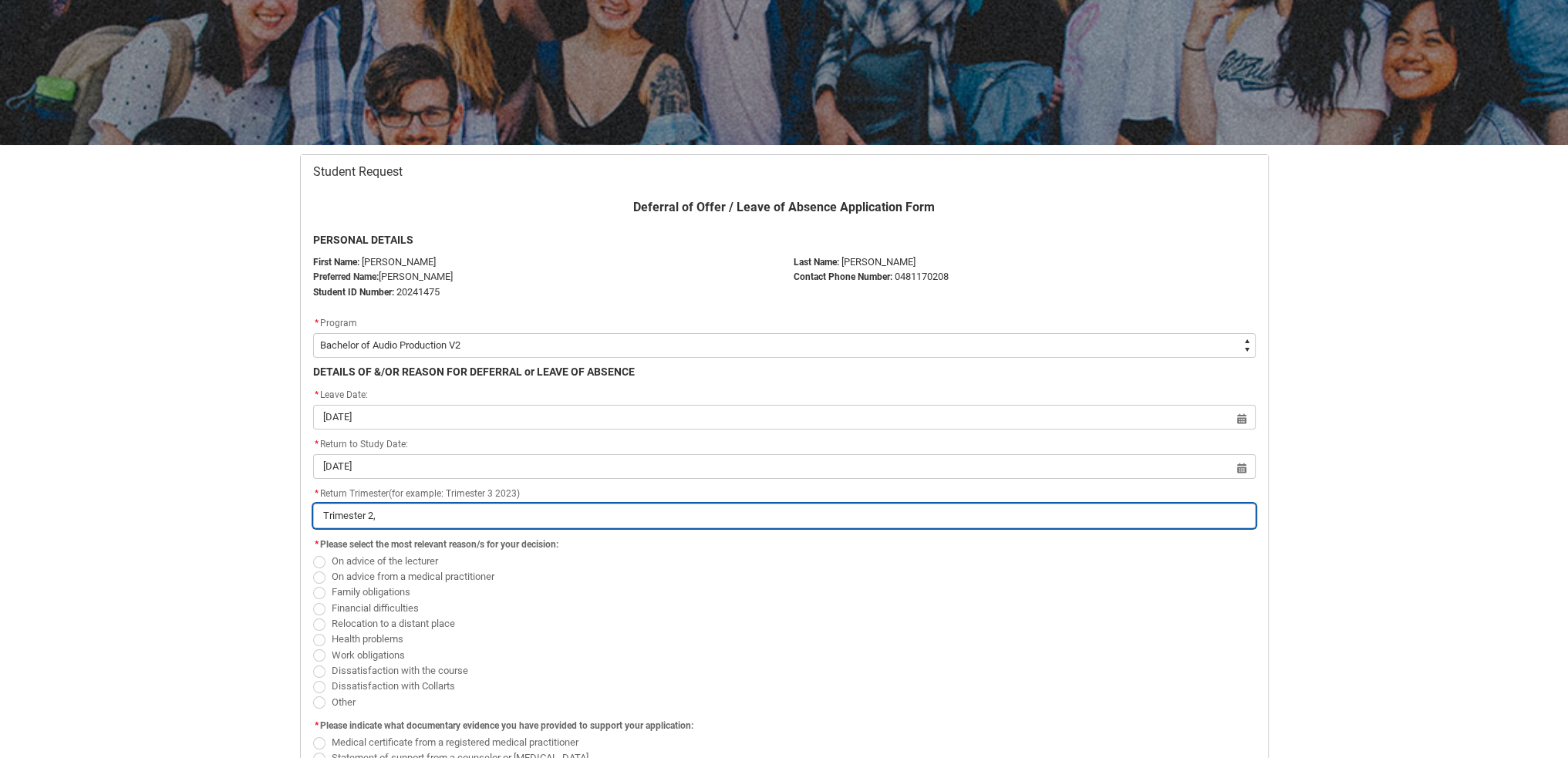
type input "Trimester 2,"
type lightning-primitive-input-simple "Trimester 2, 2"
type input "Trimester 2, 2"
type lightning-primitive-input-simple "Trimester 2, 20"
type input "Trimester 2, 20"
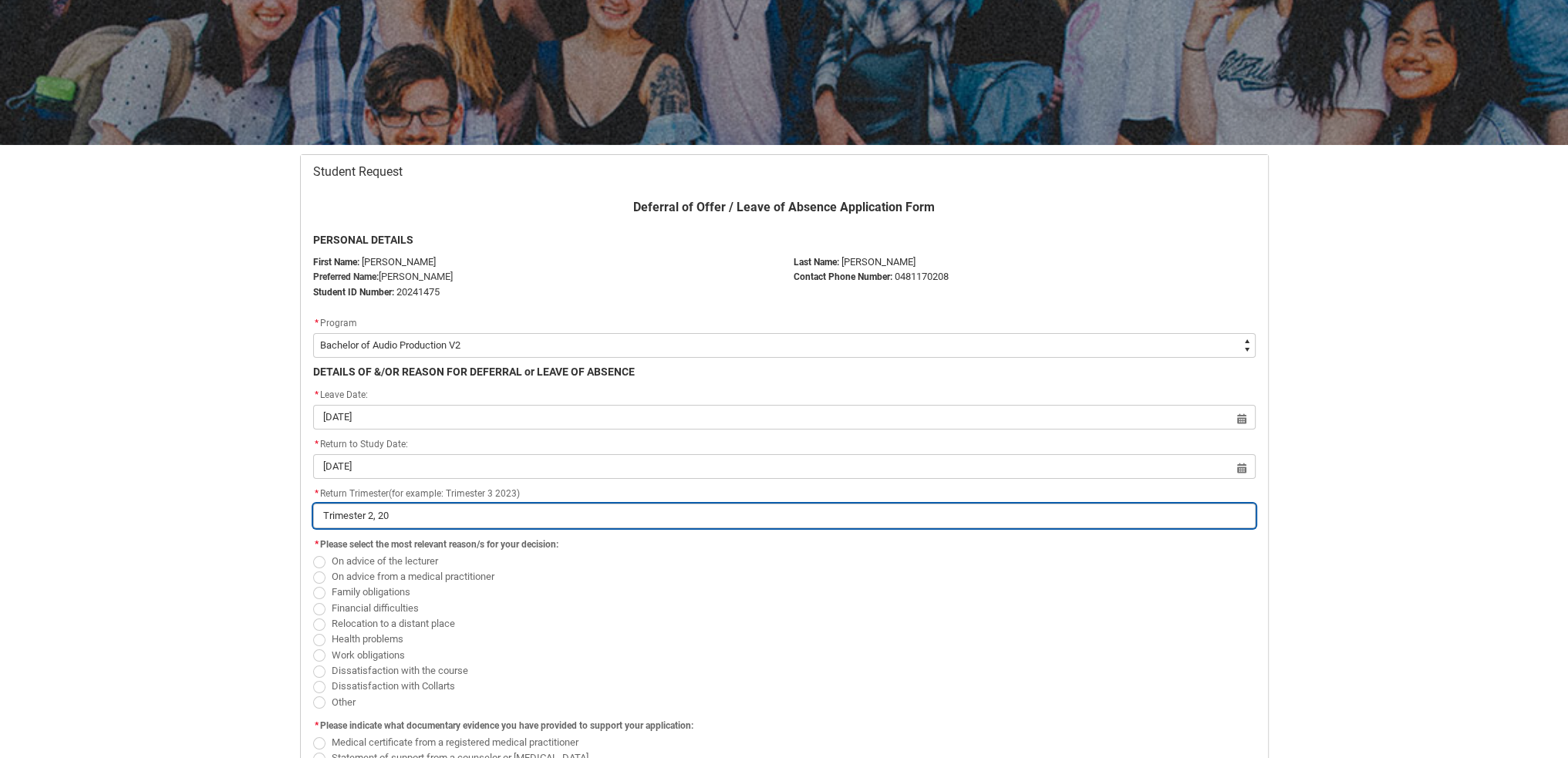
type lightning-primitive-input-simple "Trimester 2, 202"
type input "Trimester 2, 202"
type lightning-primitive-input-simple "Trimester 2, 2026"
type input "Trimester 2, 2026"
type lightning-primitive-input-simple "Trimester 2, 2026."
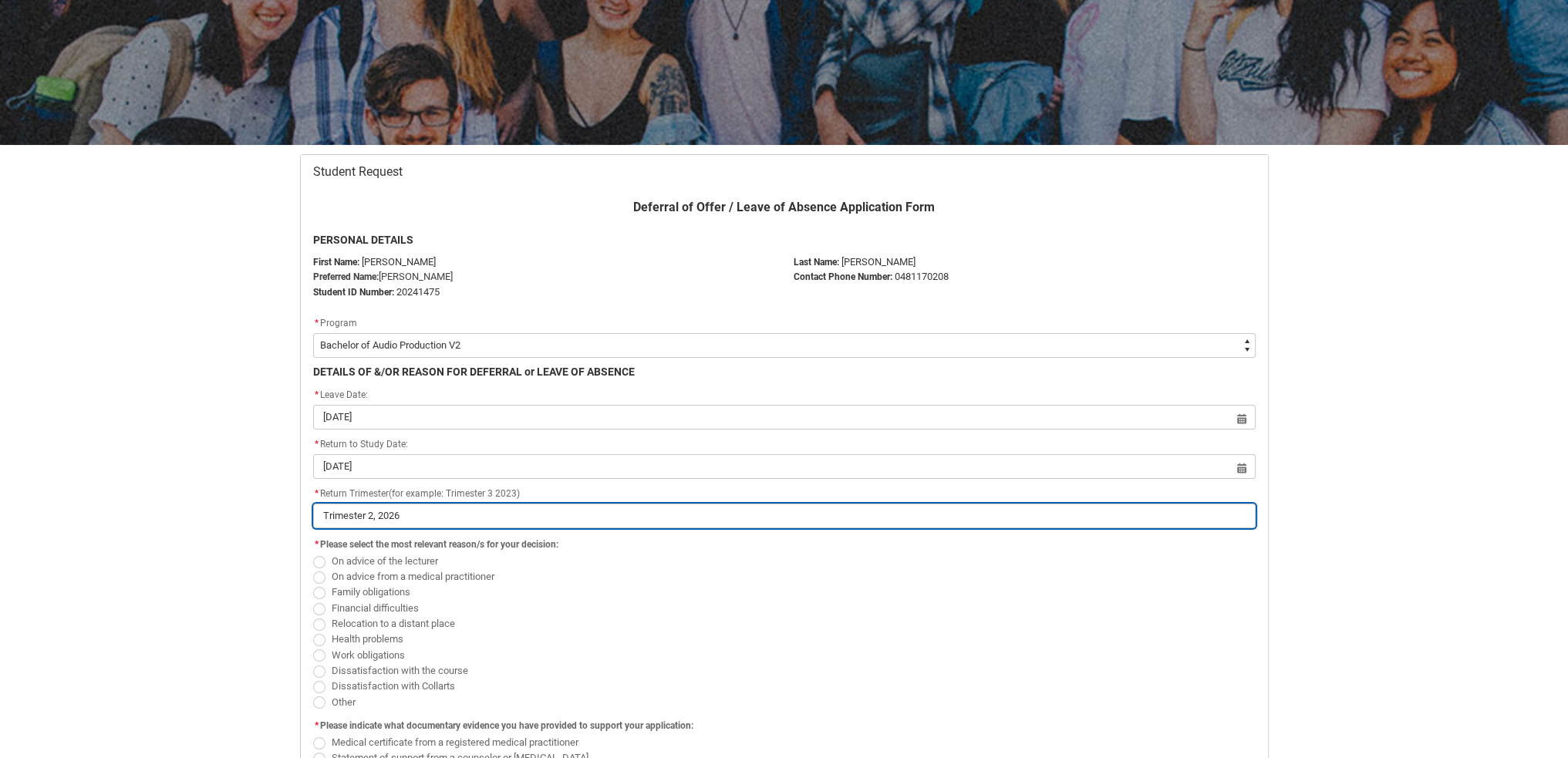
type input "Trimester 2, 2026."
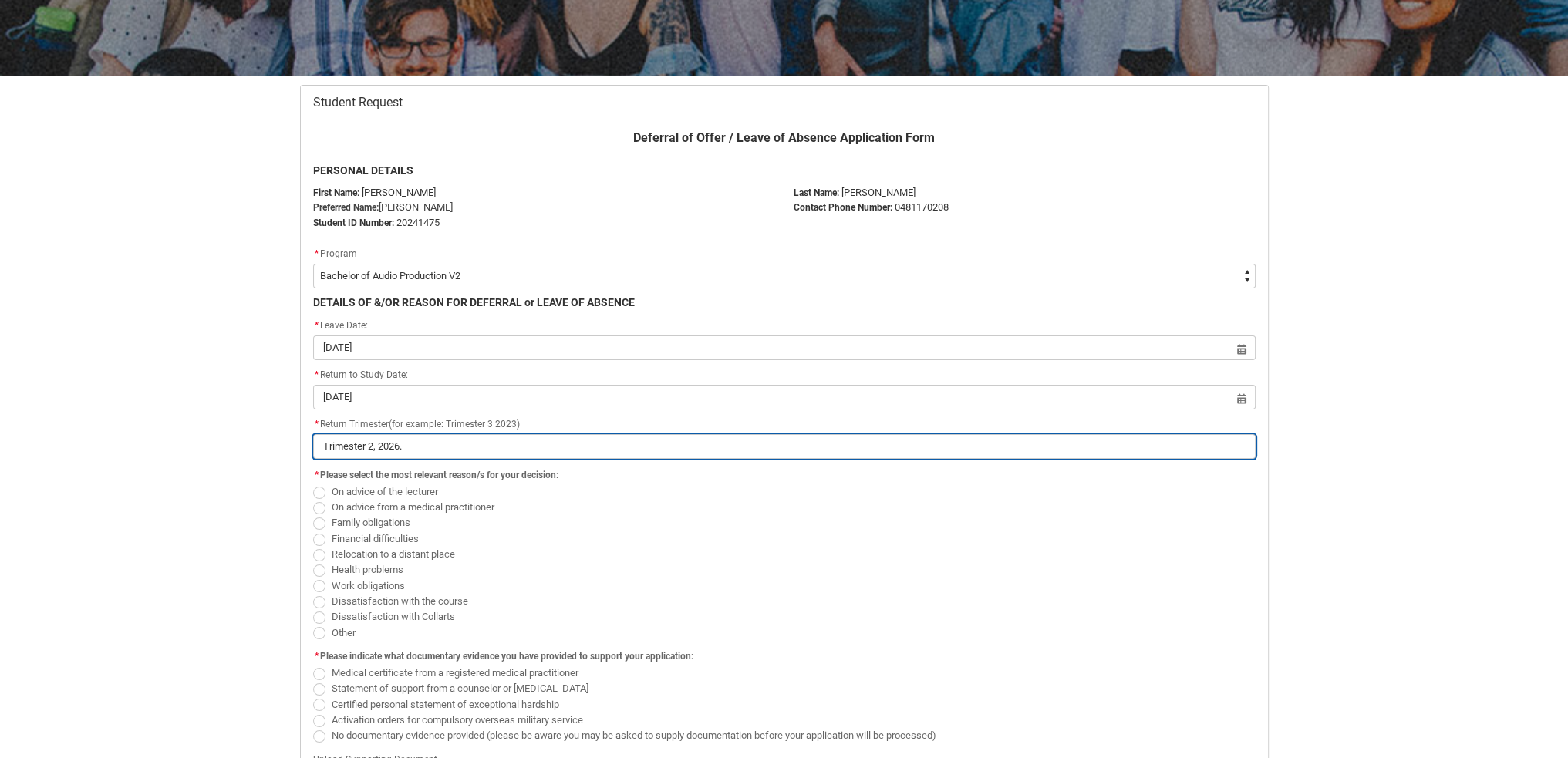
scroll to position [240, 0]
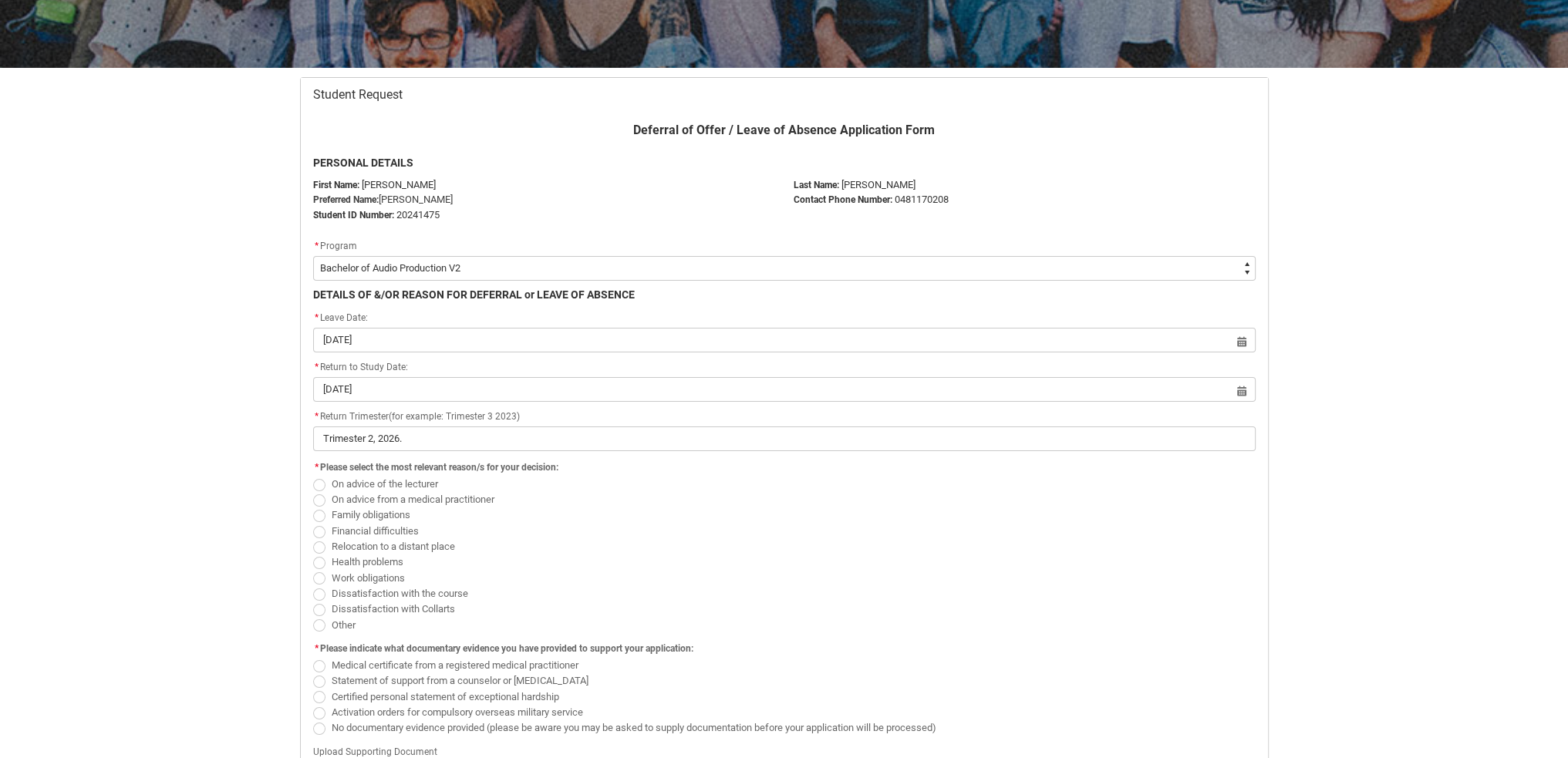
click at [400, 526] on span "Financial difficulties" at bounding box center [375, 530] width 87 height 12
click at [313, 522] on input "Financial difficulties" at bounding box center [313, 522] width 1 height 1
radio input "true"
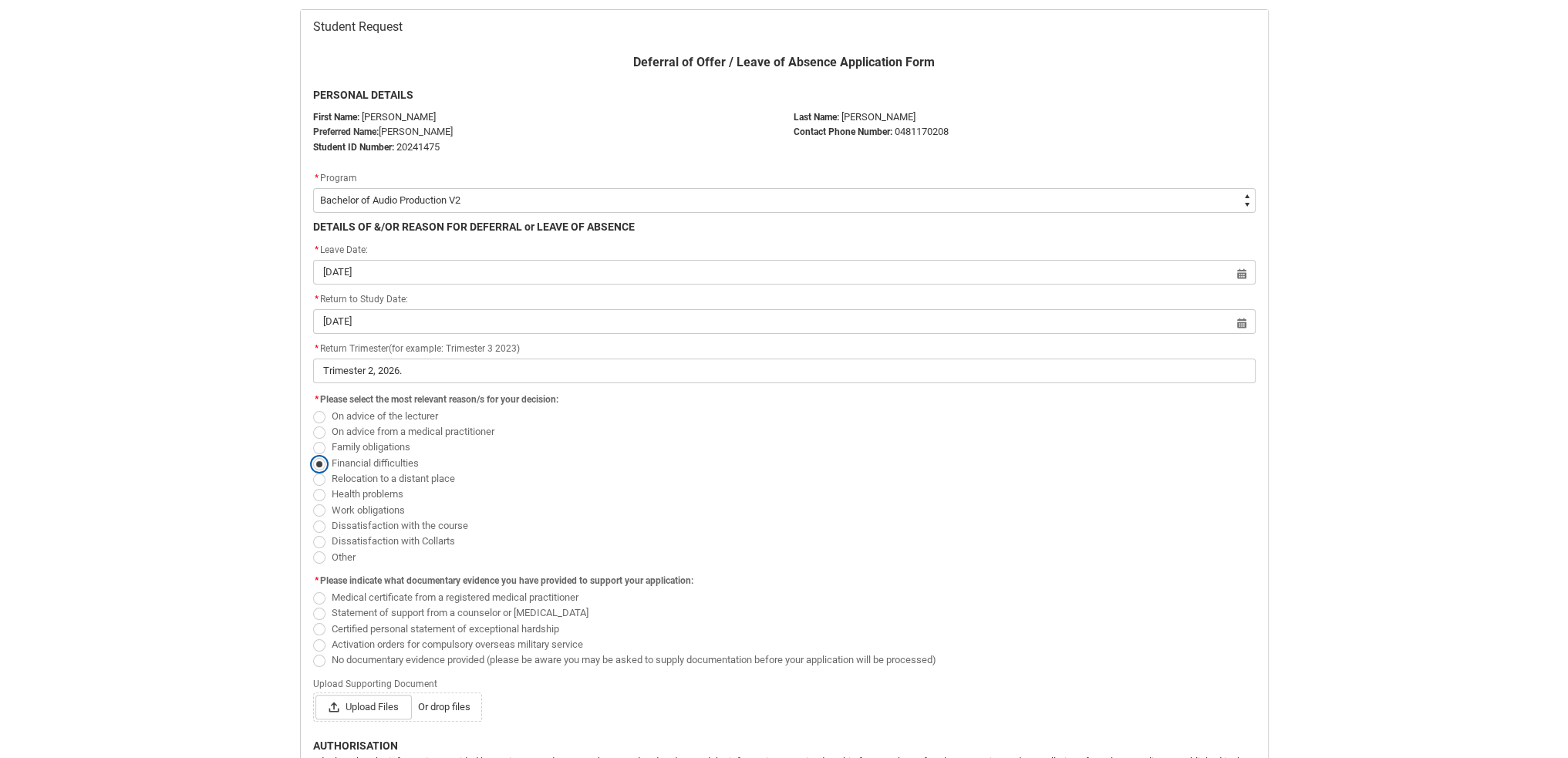
scroll to position [318, 0]
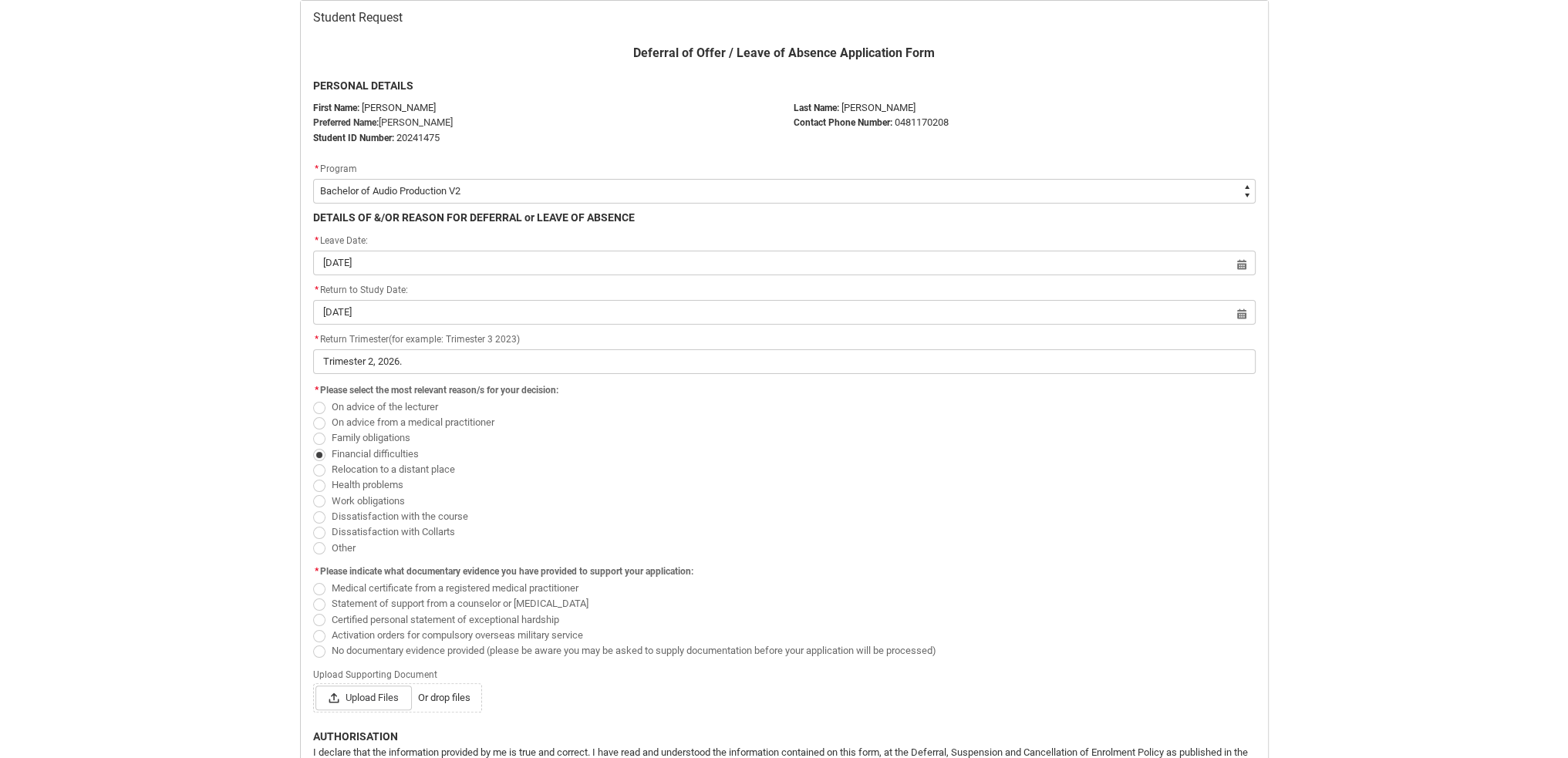
click at [333, 646] on span "No documentary evidence provided (please be aware you may be asked to supply do…" at bounding box center [634, 649] width 605 height 12
click at [313, 642] on input "No documentary evidence provided (please be aware you may be asked to supply do…" at bounding box center [313, 641] width 1 height 1
radio input "true"
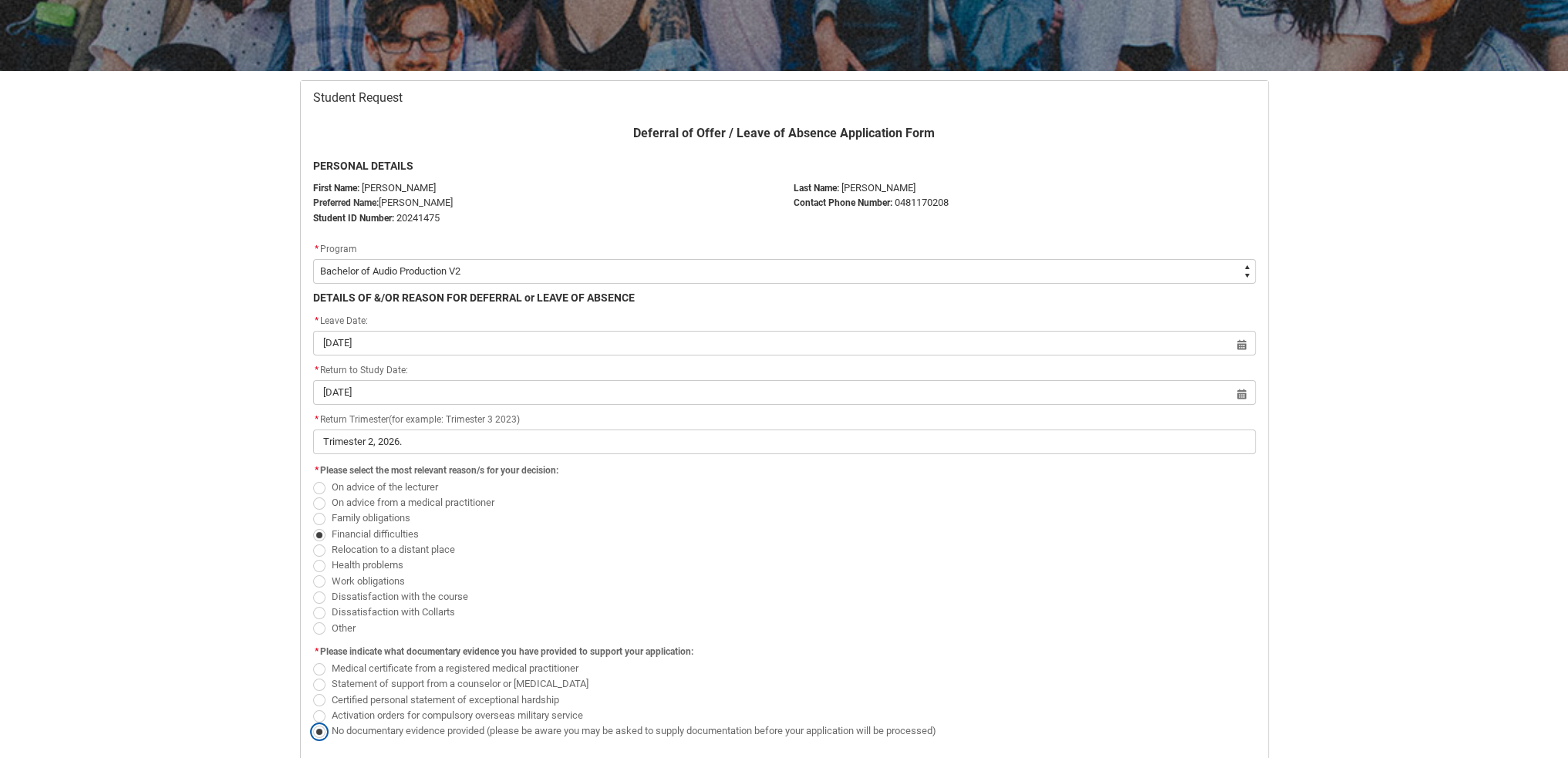
scroll to position [472, 0]
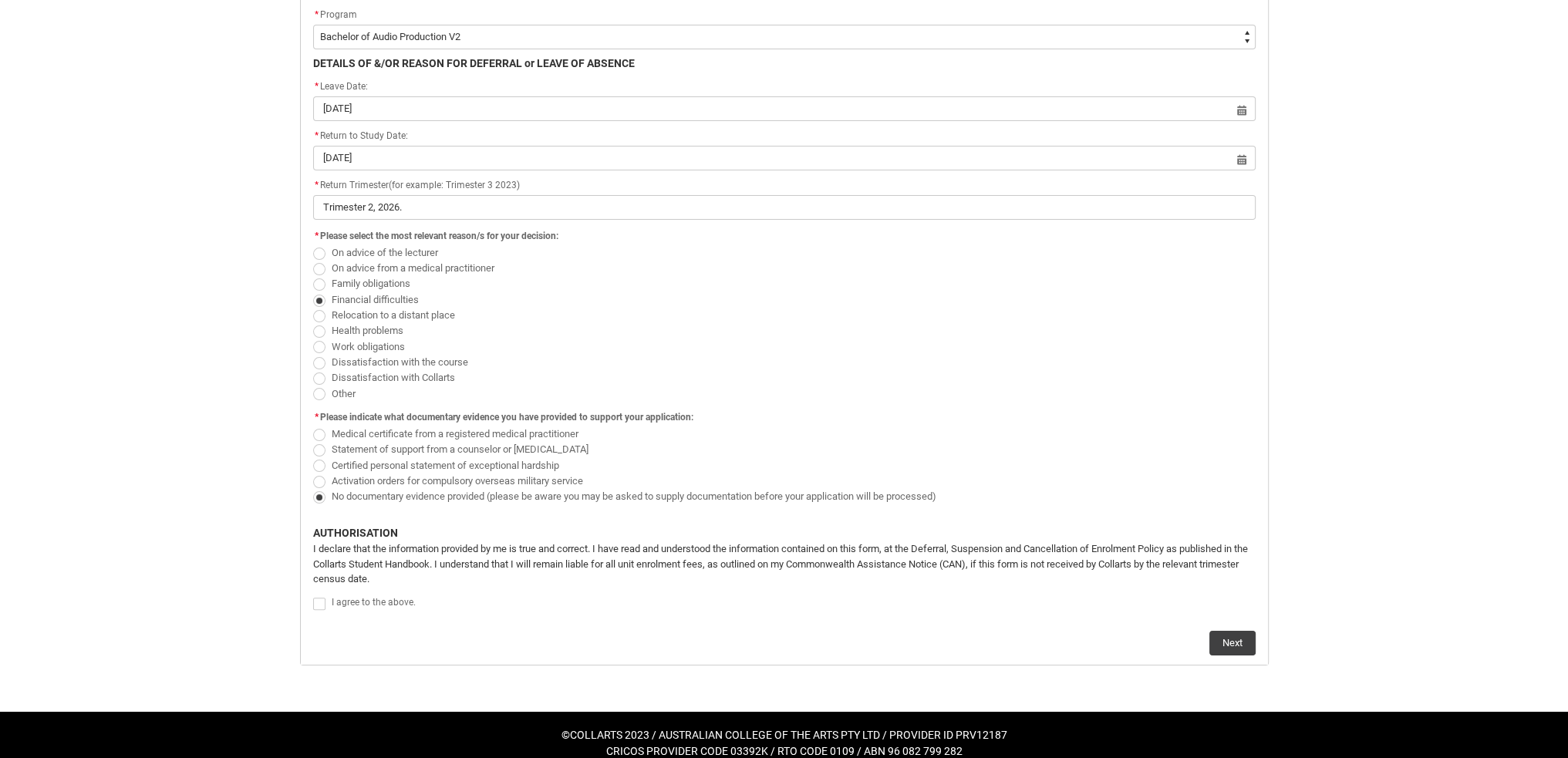
click at [322, 598] on span "Redu_Student_Request flow" at bounding box center [319, 604] width 12 height 12
click at [313, 596] on input "Redu_Student_Request flow" at bounding box center [313, 595] width 1 height 1
type lightning-input "true"
checkbox input "true"
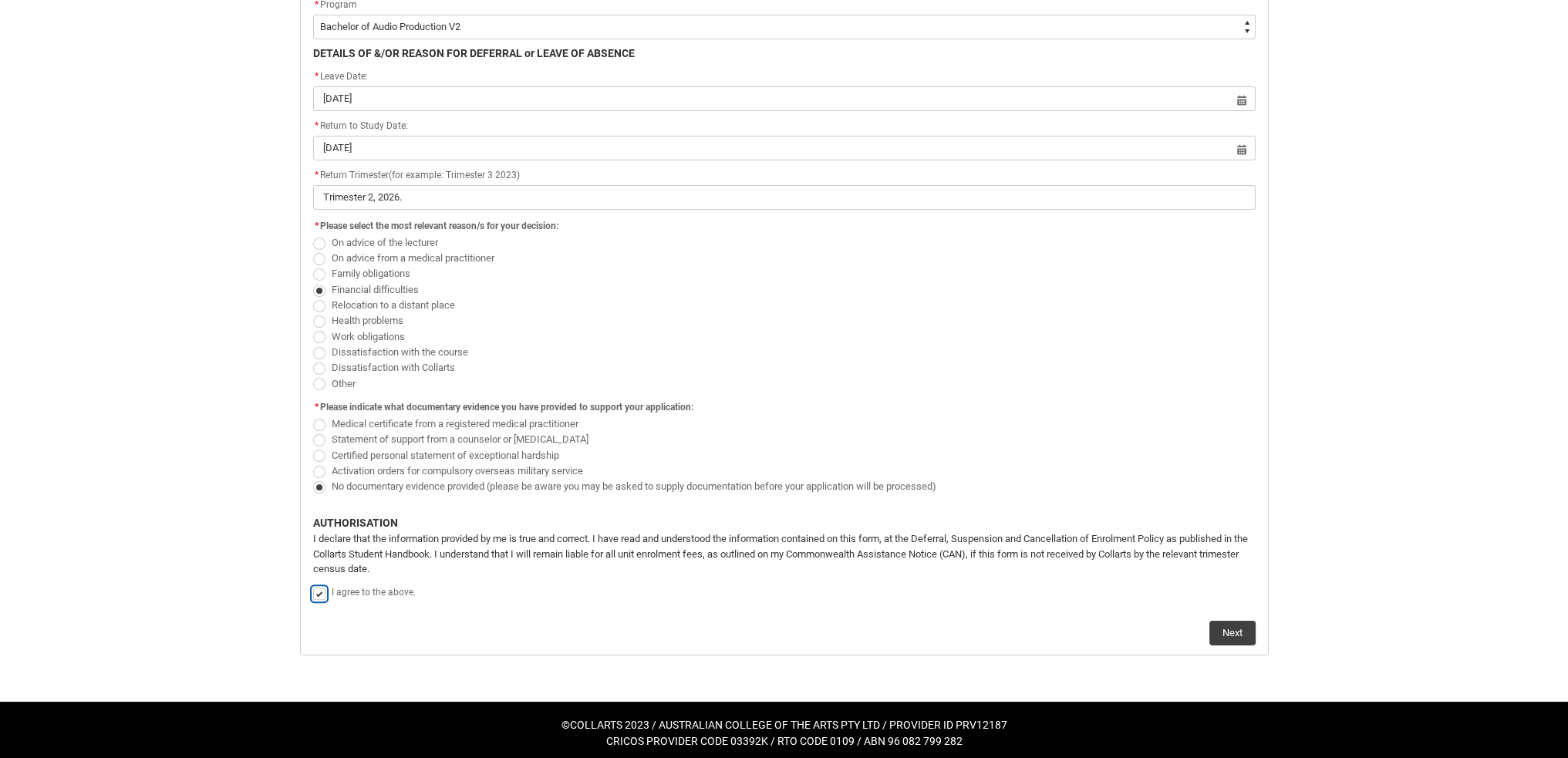
scroll to position [483, 0]
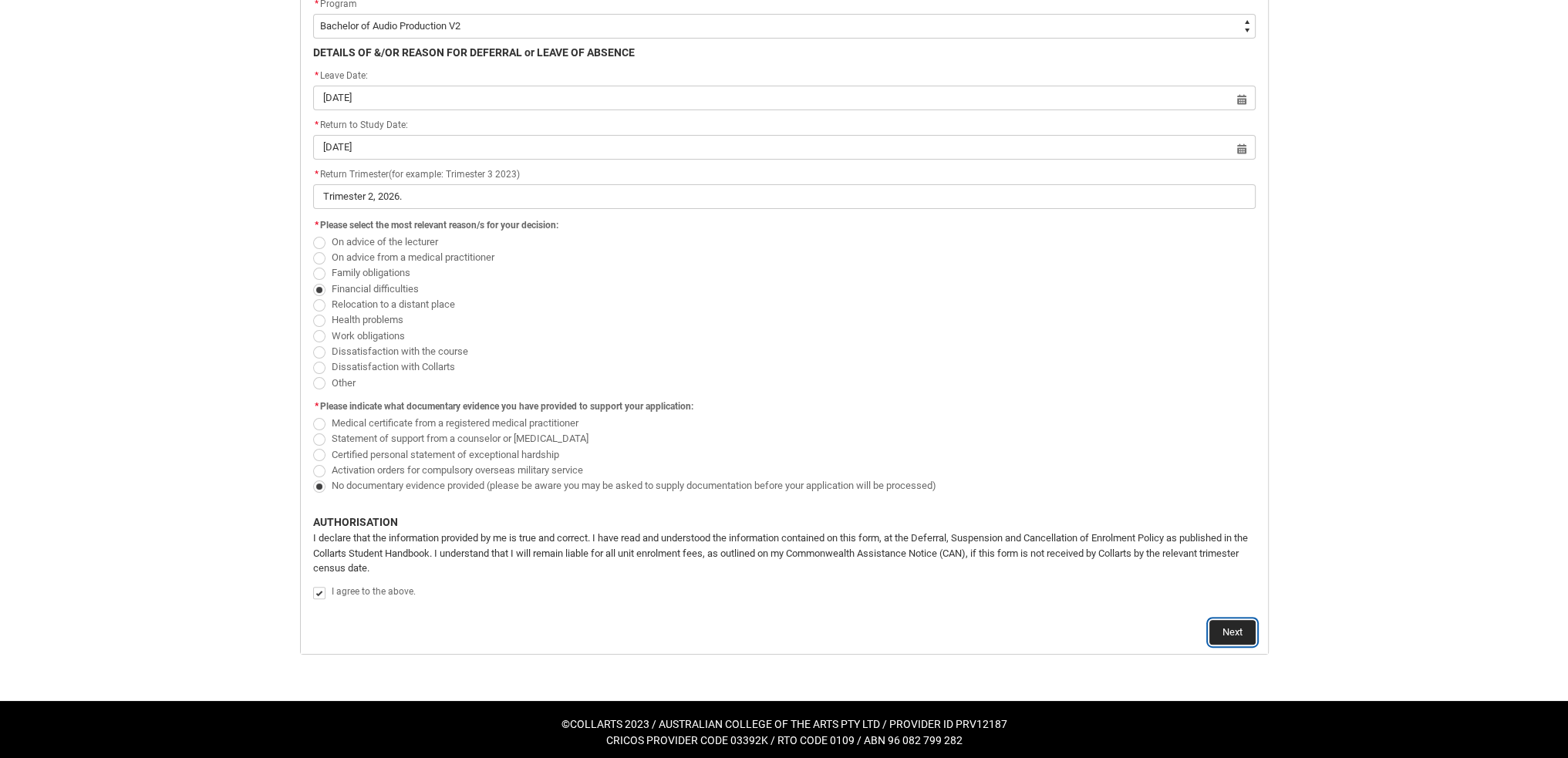
click at [1218, 620] on button "Next" at bounding box center [1232, 632] width 47 height 25
